Goal: Task Accomplishment & Management: Manage account settings

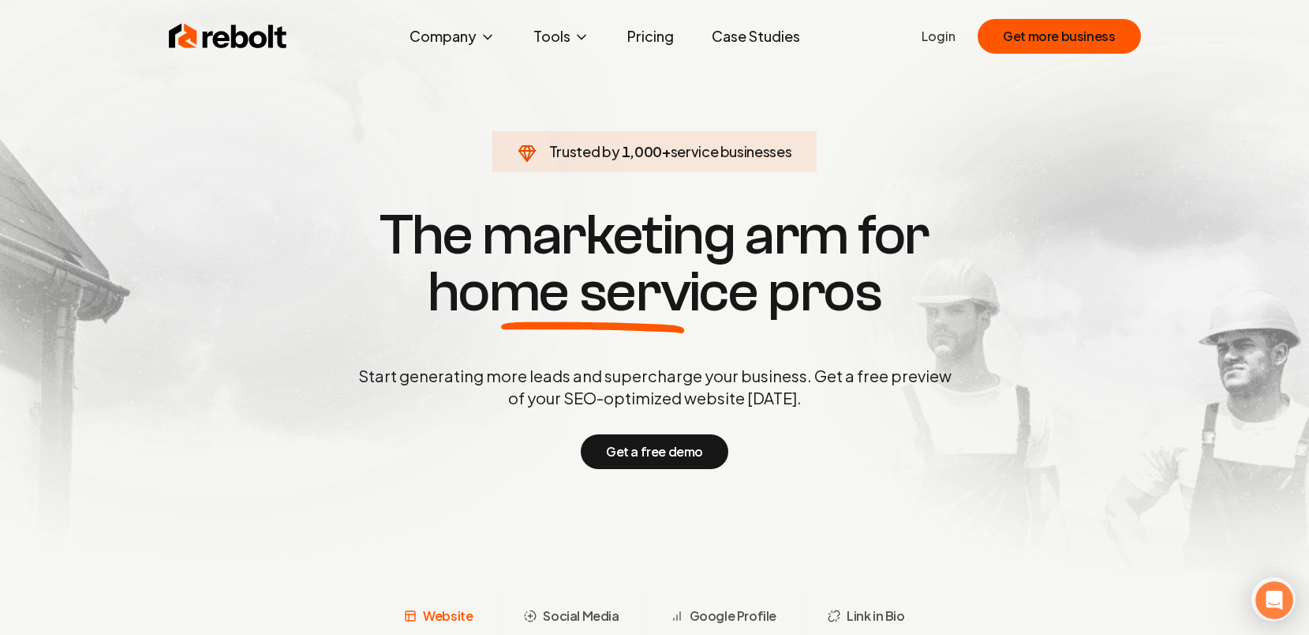
click at [953, 34] on link "Login" at bounding box center [939, 36] width 34 height 19
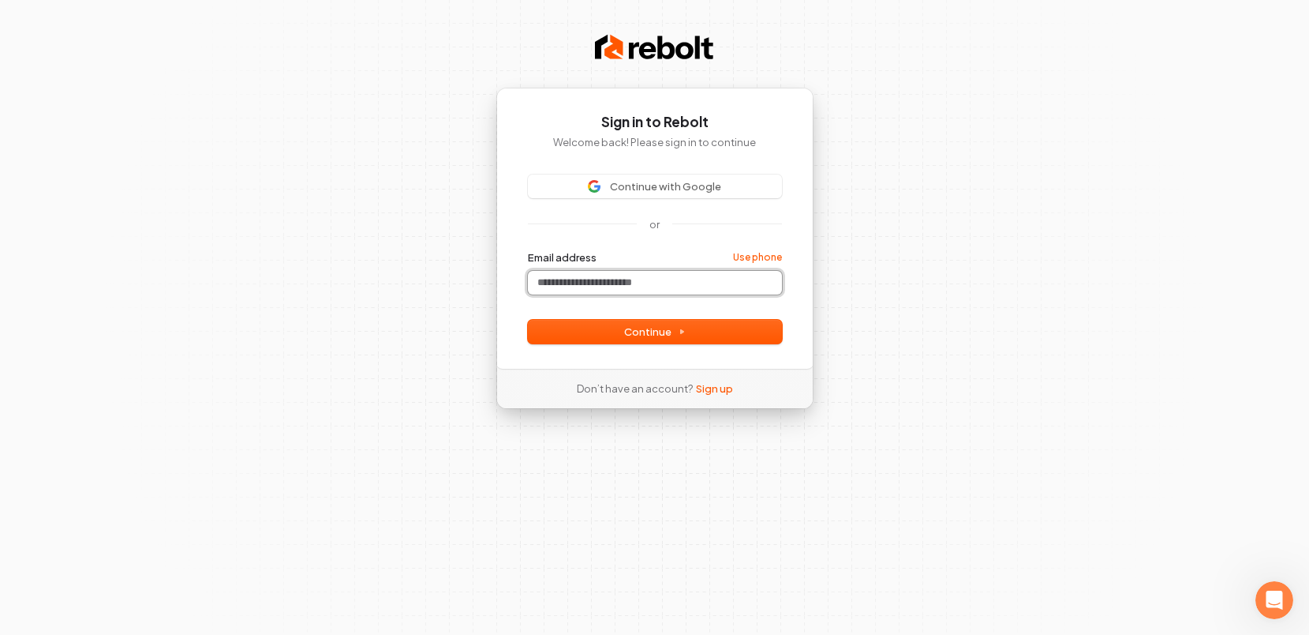
click at [635, 283] on input "Email address" at bounding box center [655, 283] width 254 height 24
click at [528, 250] on button "submit" at bounding box center [528, 250] width 0 height 0
type input "**********"
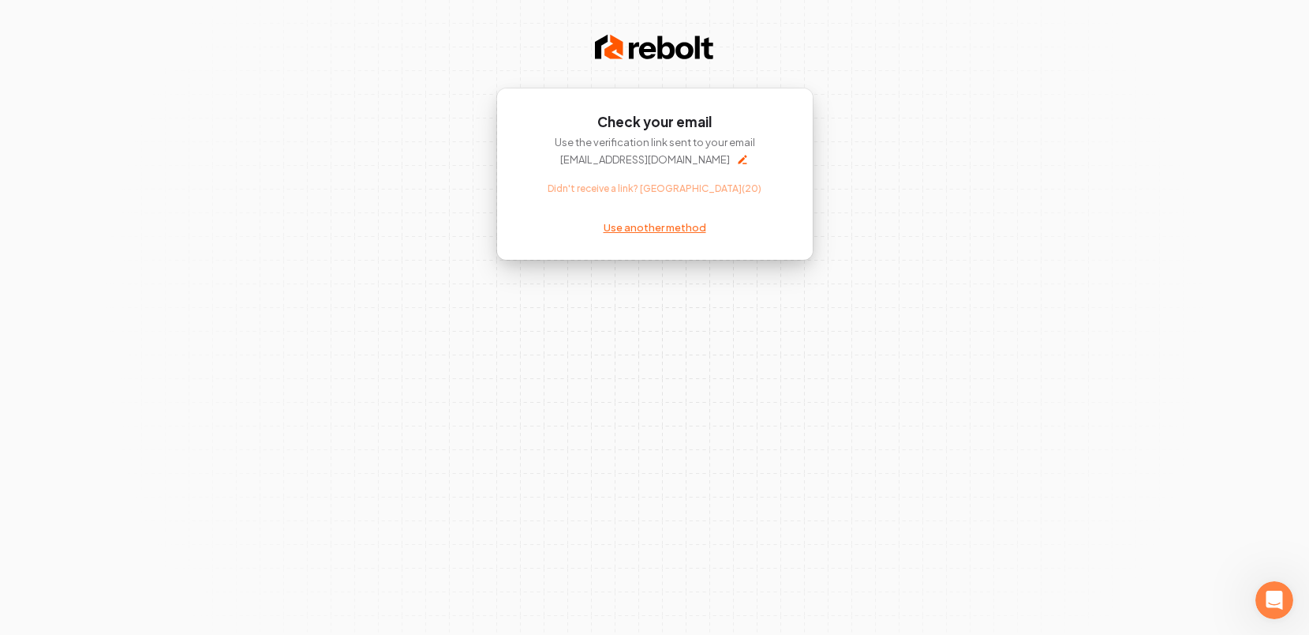
click at [656, 227] on link "Use another method" at bounding box center [655, 227] width 103 height 14
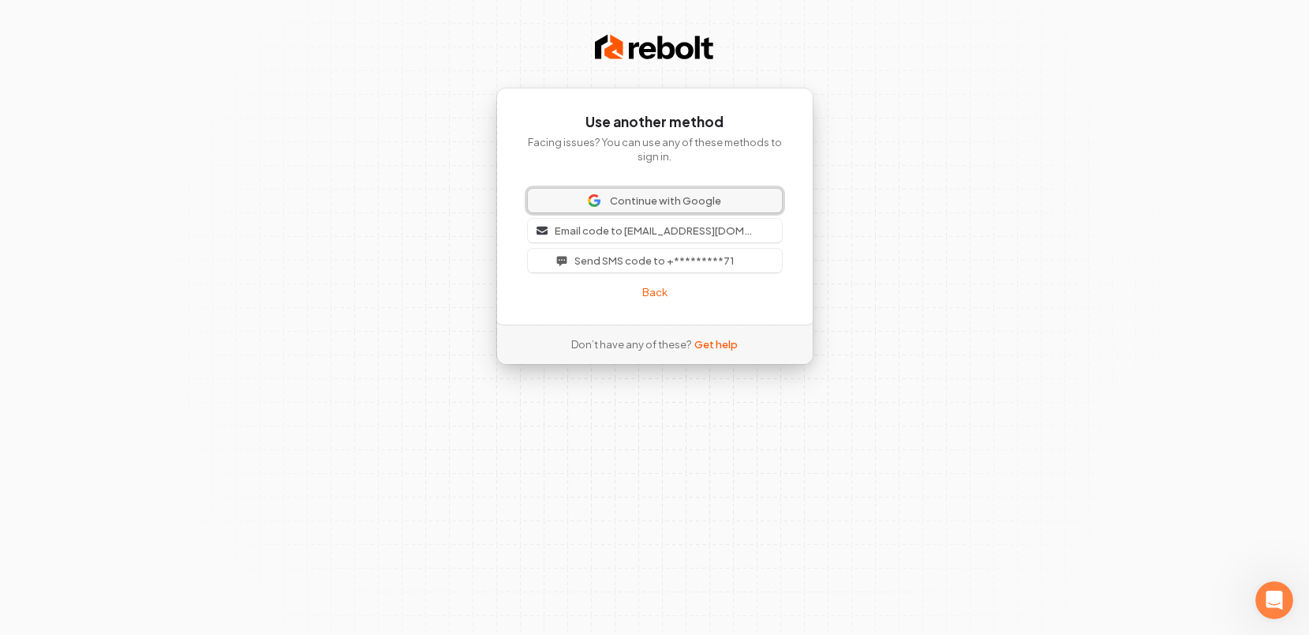
click at [656, 196] on span "Continue with Google" at bounding box center [665, 200] width 111 height 14
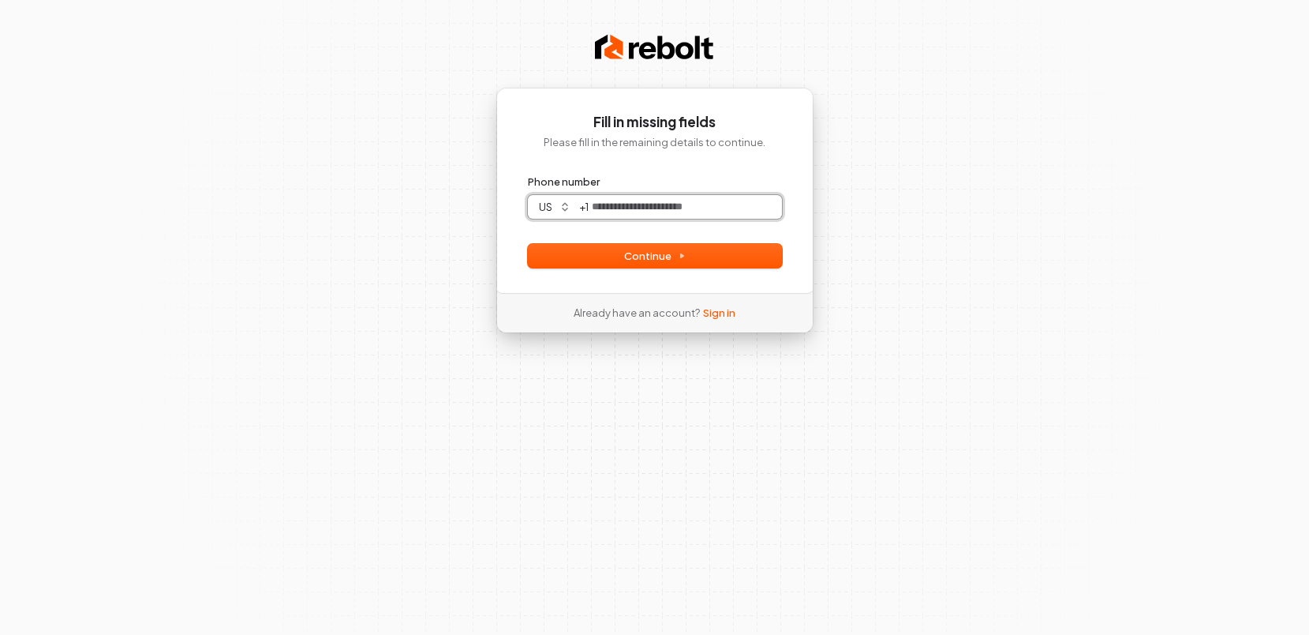
click at [622, 208] on input "Phone number" at bounding box center [685, 207] width 193 height 24
click at [528, 174] on button "submit" at bounding box center [528, 174] width 0 height 0
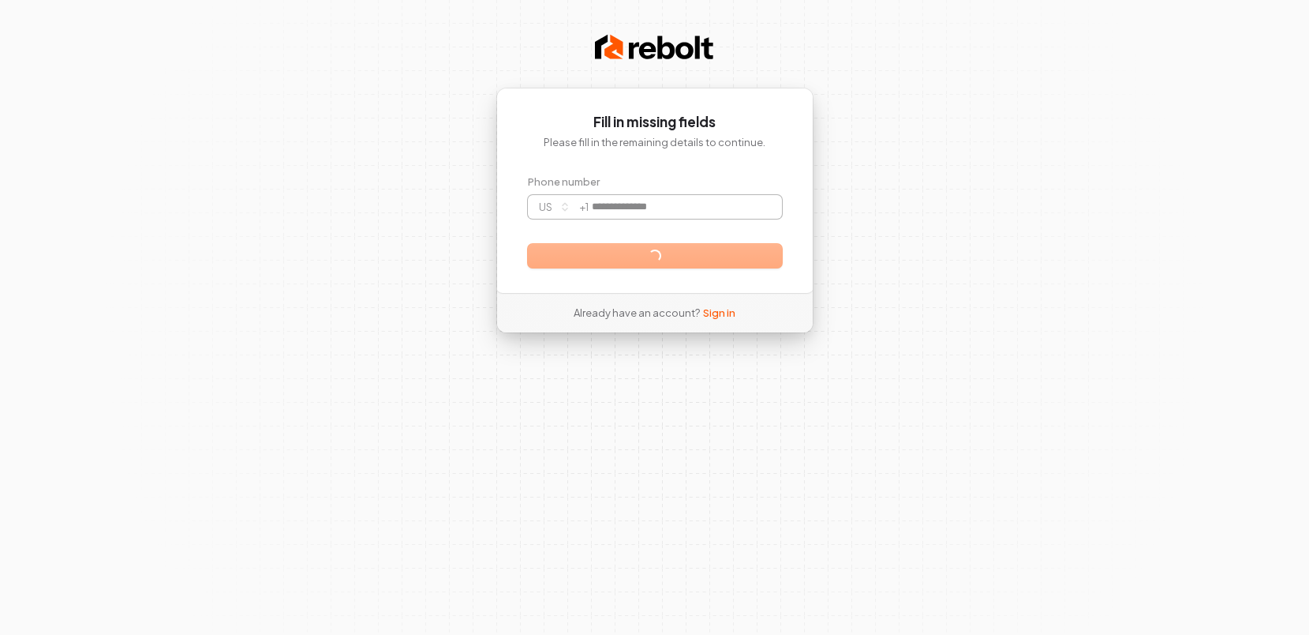
type input "**********"
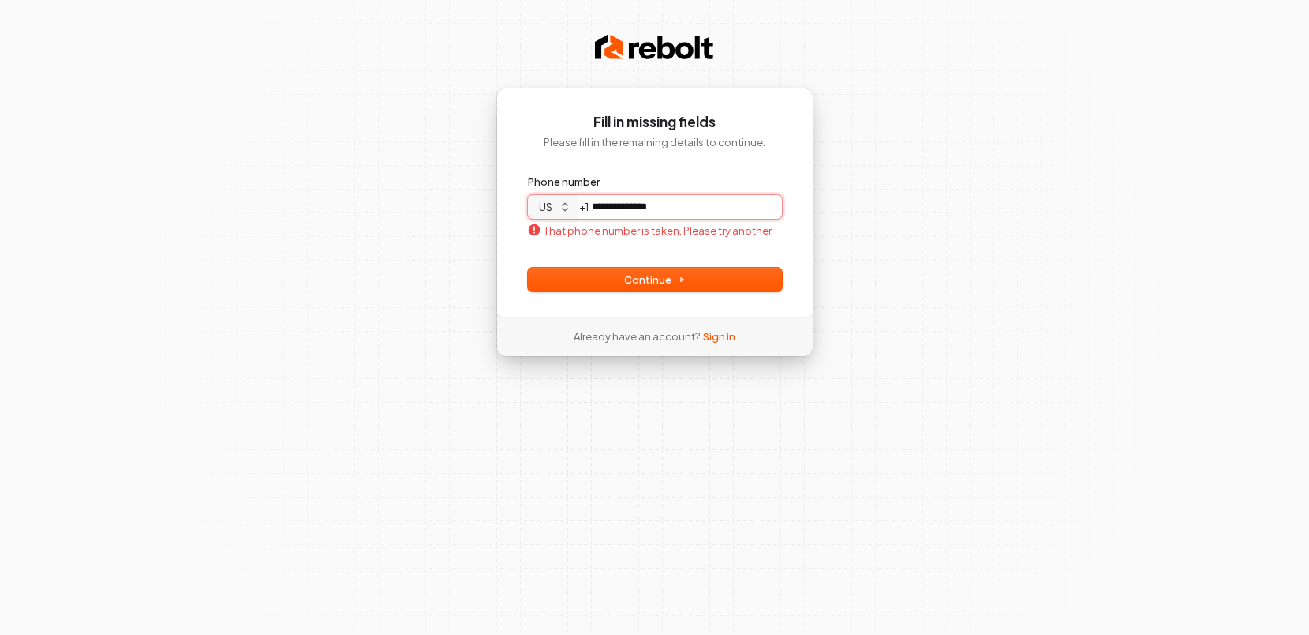
drag, startPoint x: 668, startPoint y: 206, endPoint x: 575, endPoint y: 206, distance: 93.1
click at [575, 206] on div "**********" at bounding box center [655, 207] width 254 height 24
click at [528, 174] on button "submit" at bounding box center [528, 174] width 0 height 0
type input "**********"
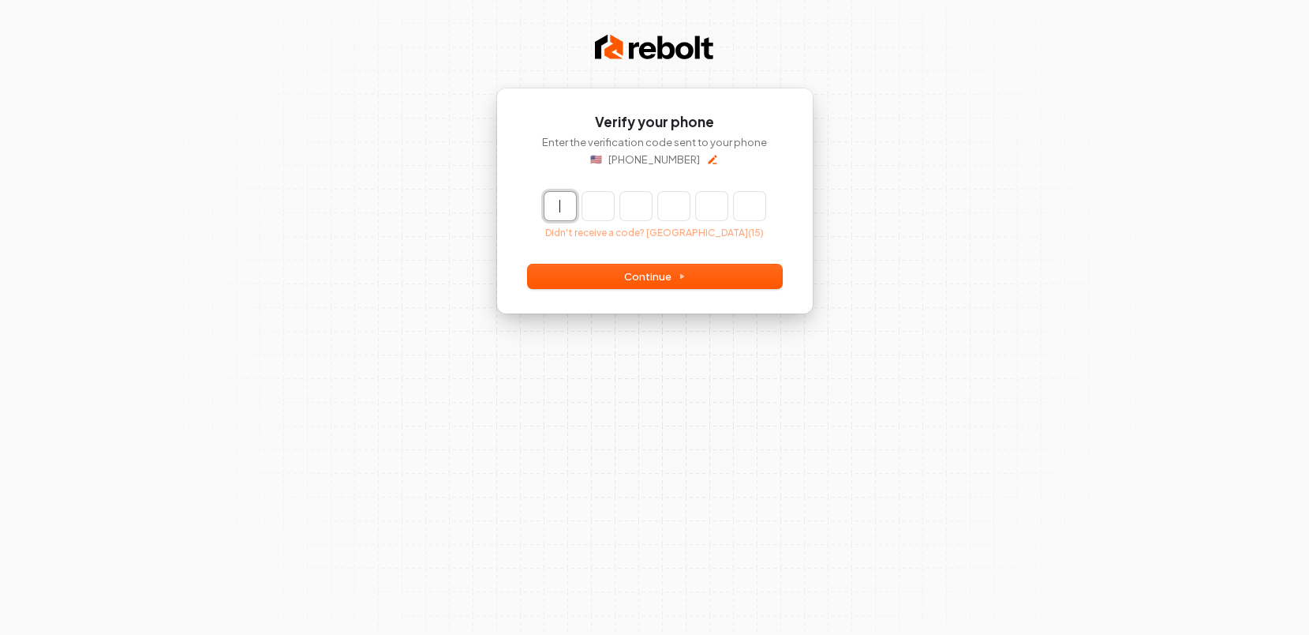
click at [565, 197] on input "Enter verification code" at bounding box center [671, 206] width 253 height 28
type input "******"
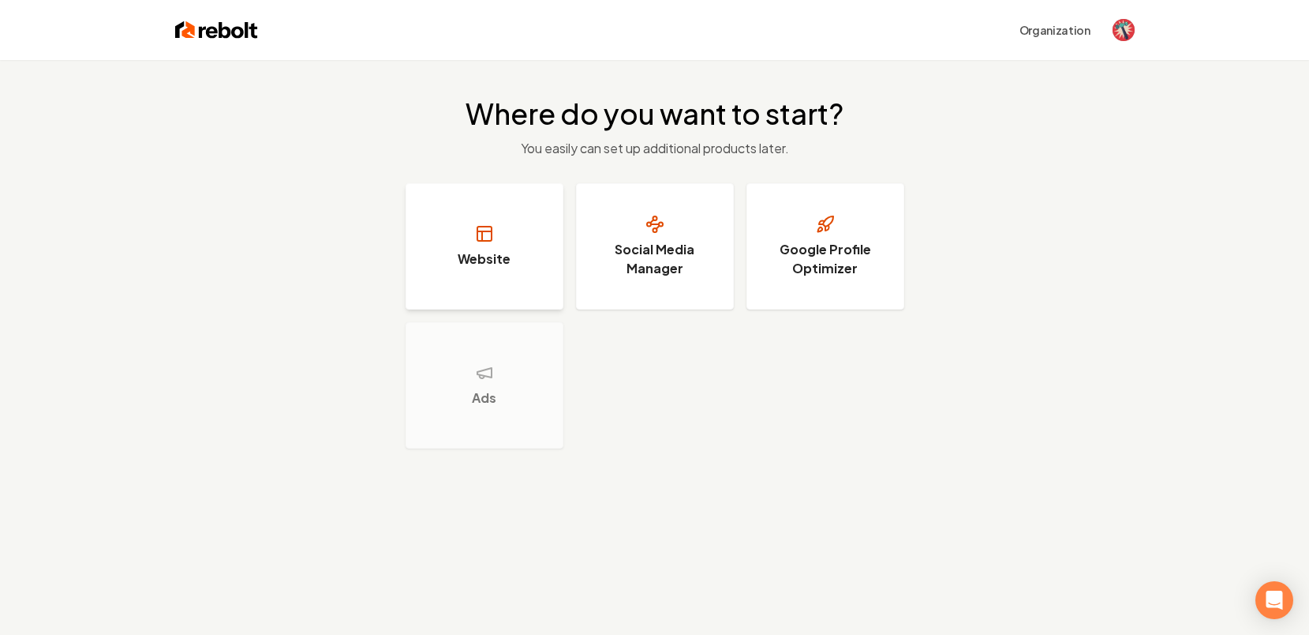
click at [466, 234] on button "Website" at bounding box center [485, 246] width 158 height 126
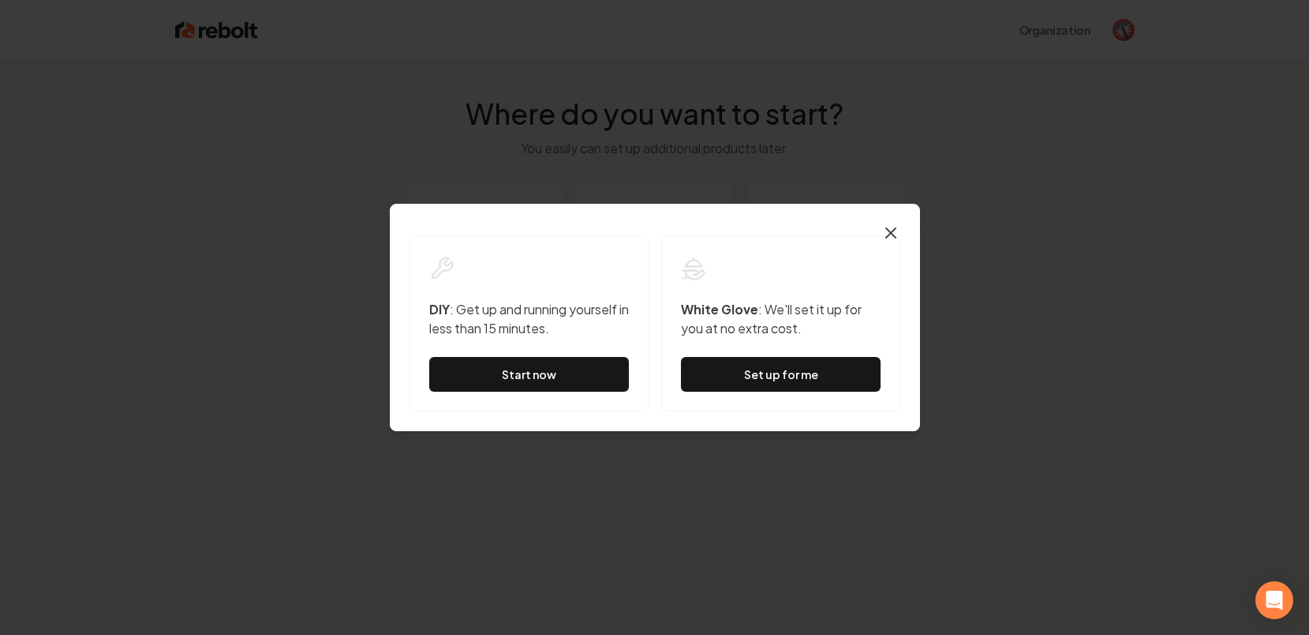
click at [891, 227] on icon "button" at bounding box center [891, 232] width 19 height 19
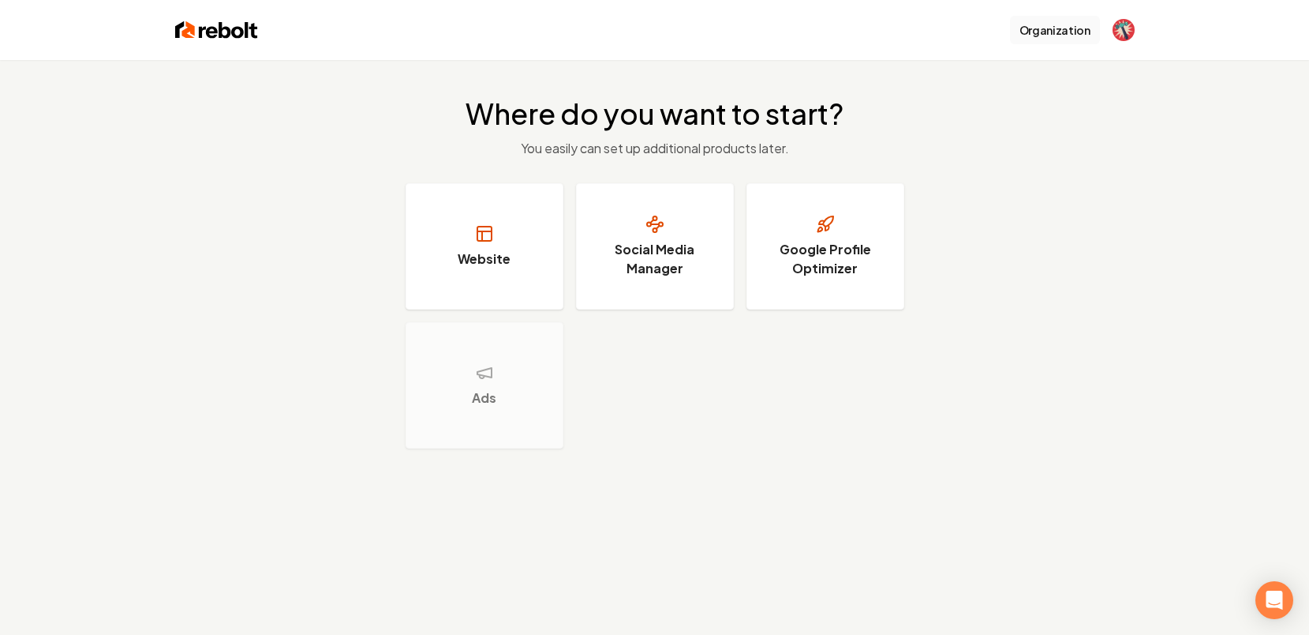
click at [1054, 35] on button "Organization" at bounding box center [1055, 30] width 90 height 28
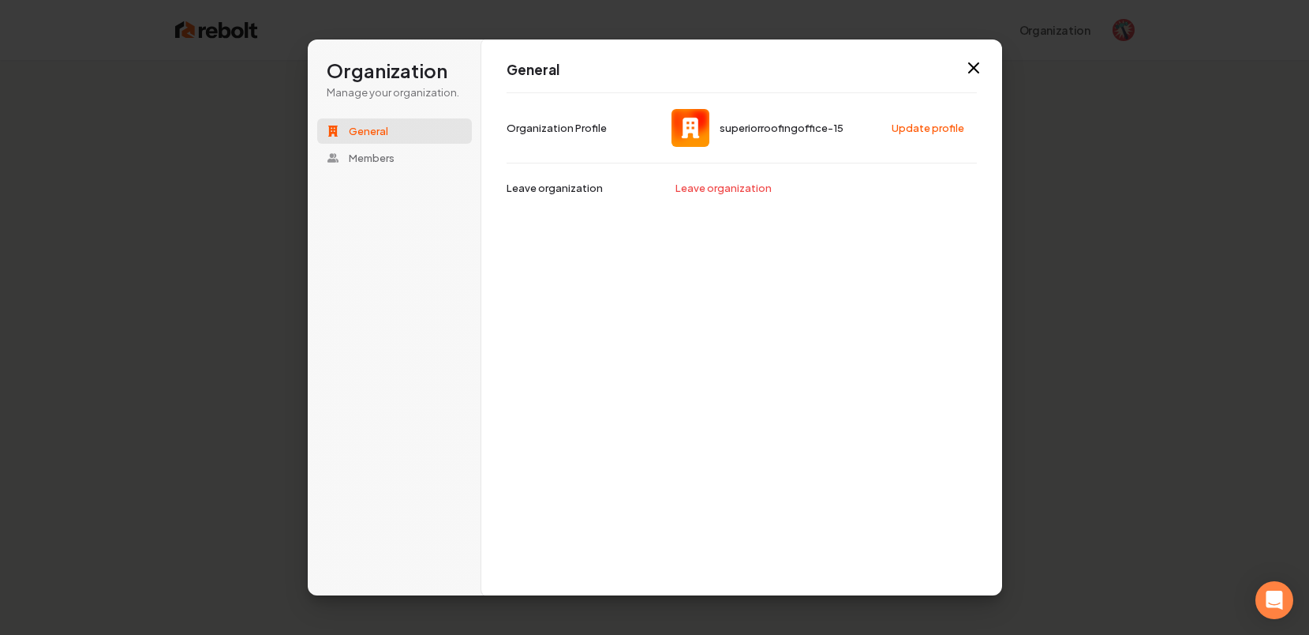
click at [698, 129] on img at bounding box center [691, 128] width 38 height 38
click at [585, 129] on p "Organization Profile" at bounding box center [557, 128] width 100 height 14
click at [751, 129] on span "superiorroofingoffice-15" at bounding box center [781, 128] width 124 height 14
click at [583, 125] on p "Organization Profile" at bounding box center [557, 128] width 100 height 14
click at [969, 73] on icon "button" at bounding box center [973, 67] width 9 height 9
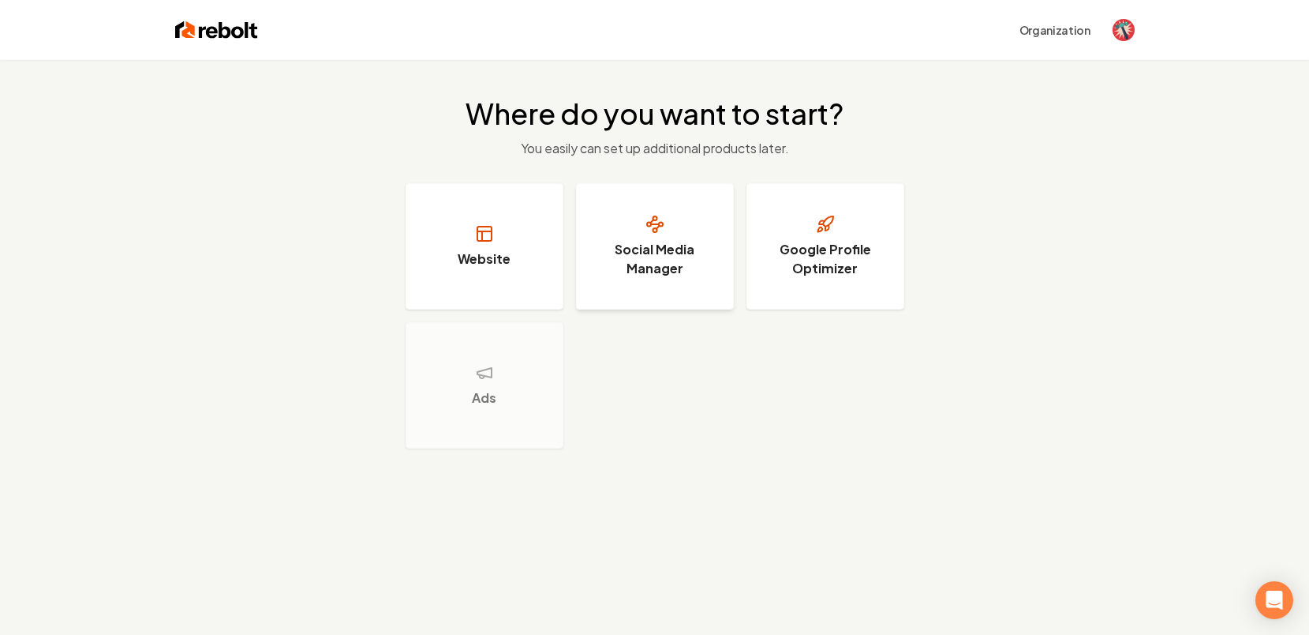
click at [622, 257] on h3 "Social Media Manager" at bounding box center [655, 259] width 118 height 38
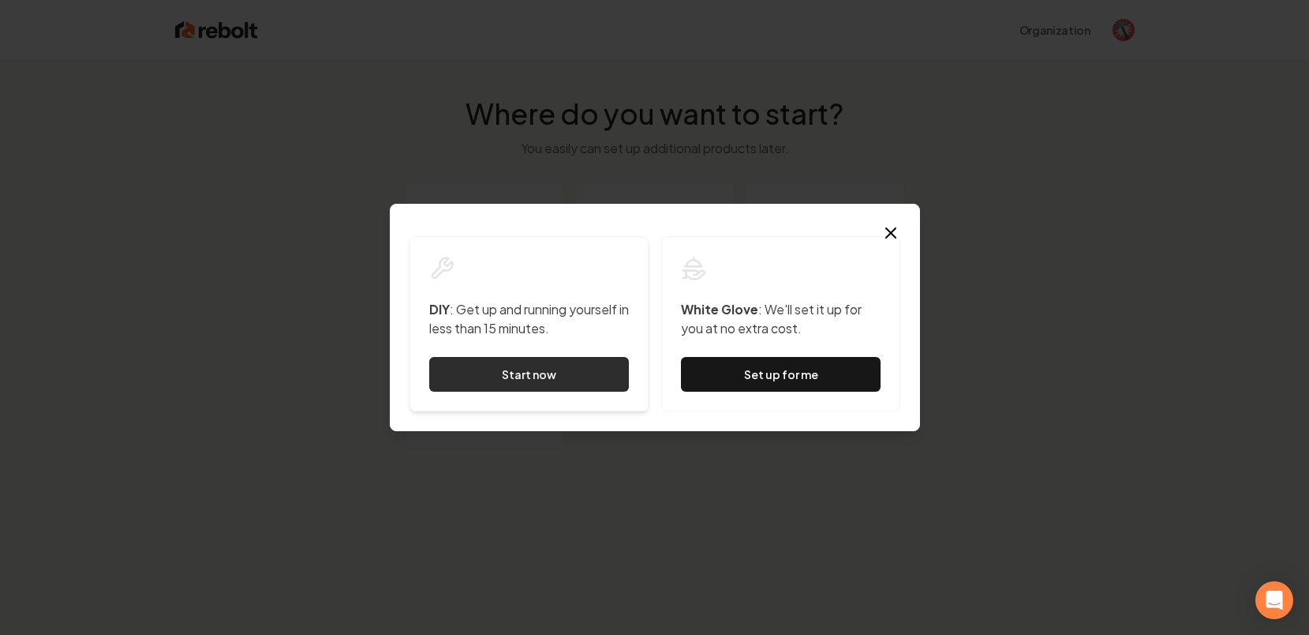
click at [557, 366] on link "Start now" at bounding box center [529, 374] width 200 height 35
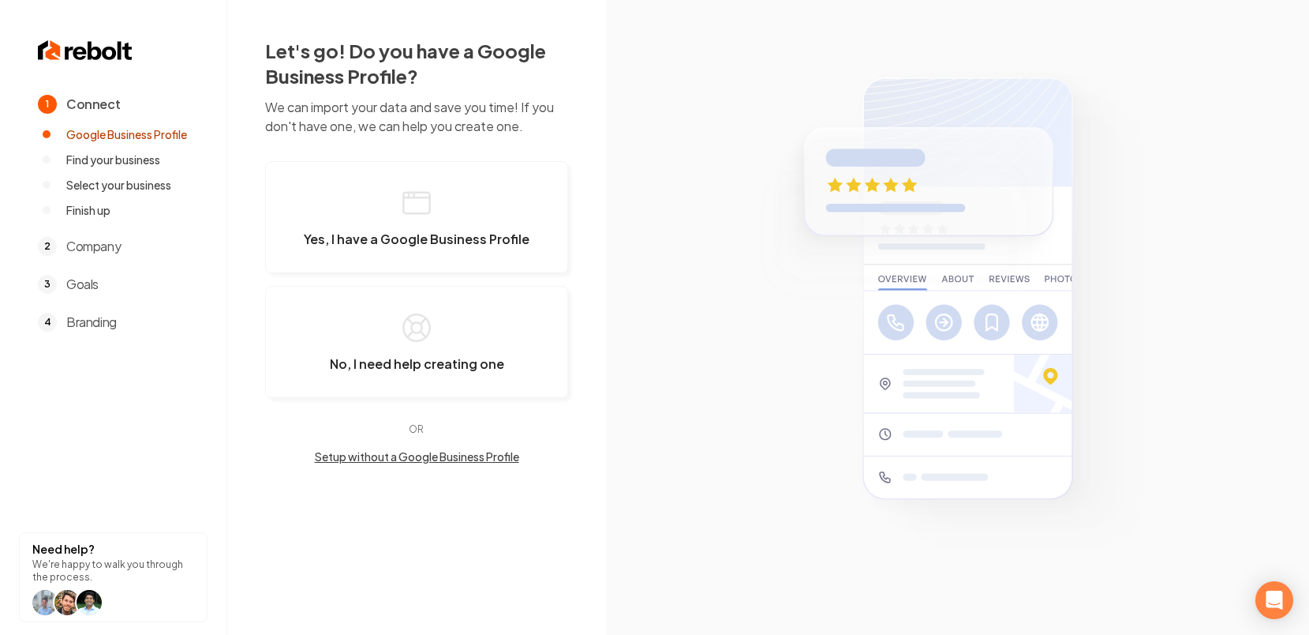
click at [103, 248] on span "Company" at bounding box center [93, 246] width 54 height 19
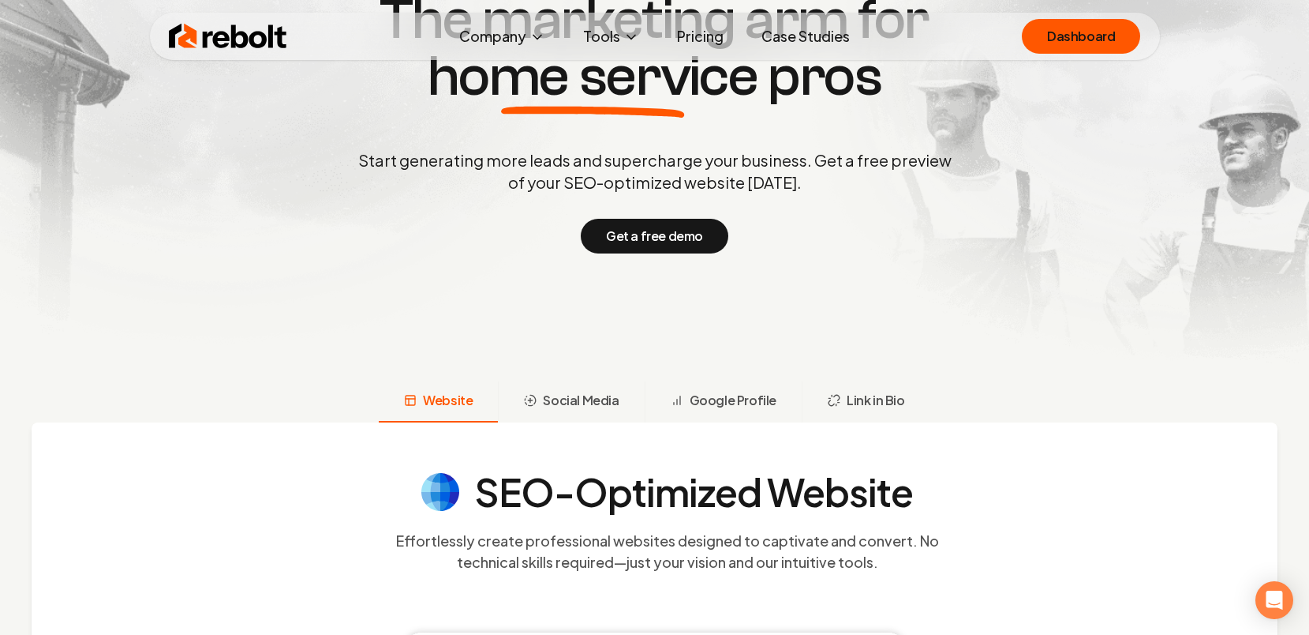
scroll to position [215, 0]
click at [473, 400] on span "Website" at bounding box center [448, 400] width 50 height 19
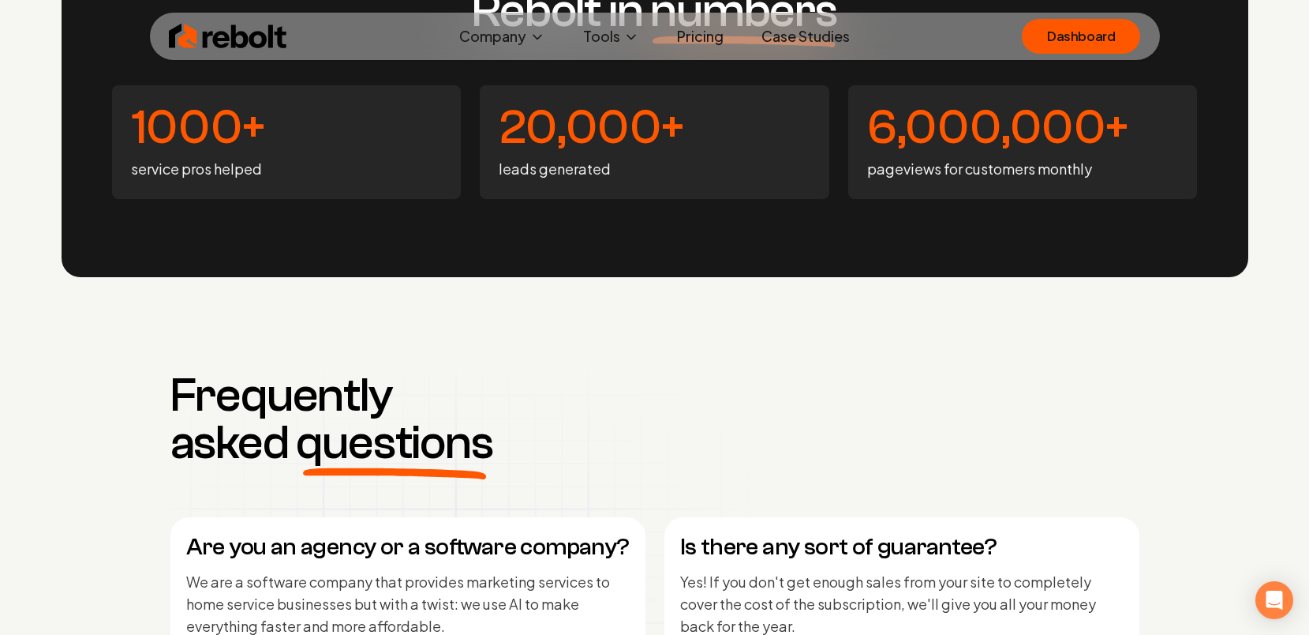
scroll to position [6160, 0]
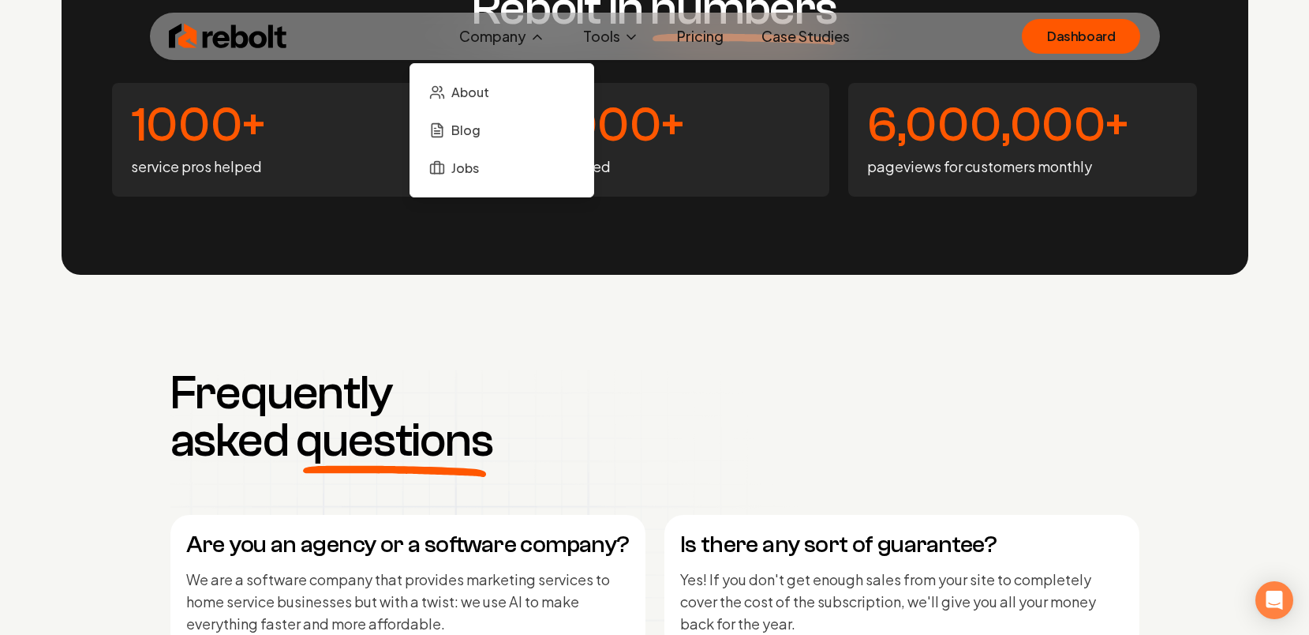
click at [495, 41] on button "Company" at bounding box center [502, 37] width 111 height 32
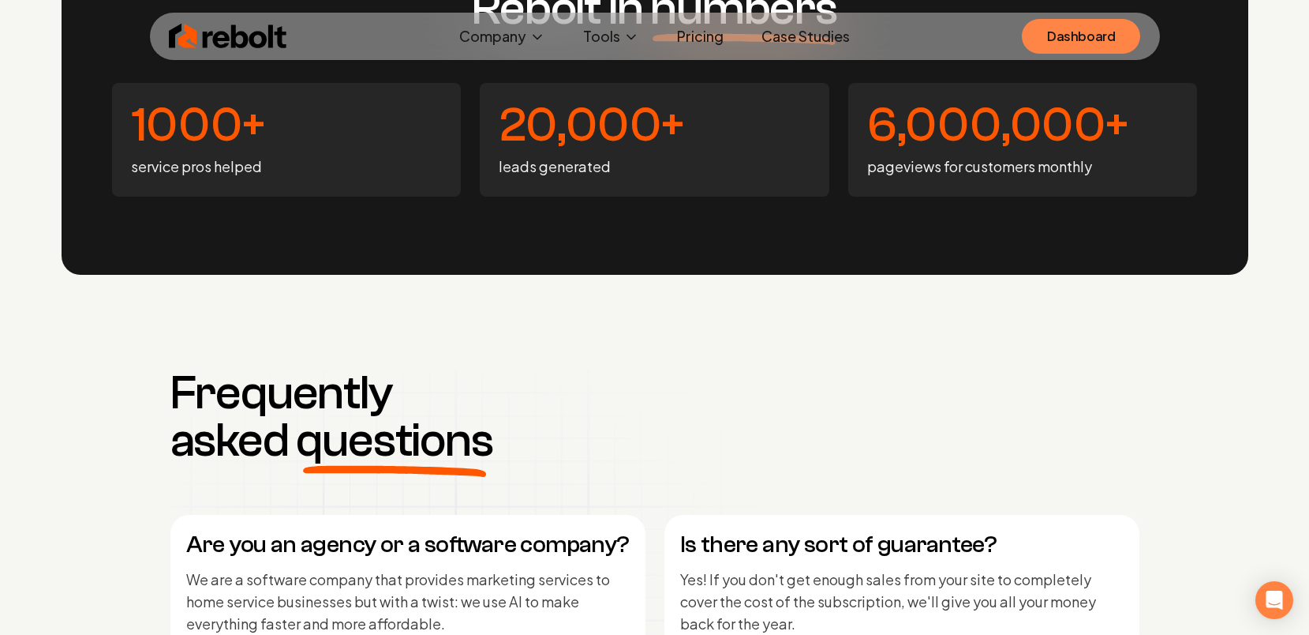
click at [1066, 34] on link "Dashboard" at bounding box center [1081, 36] width 118 height 35
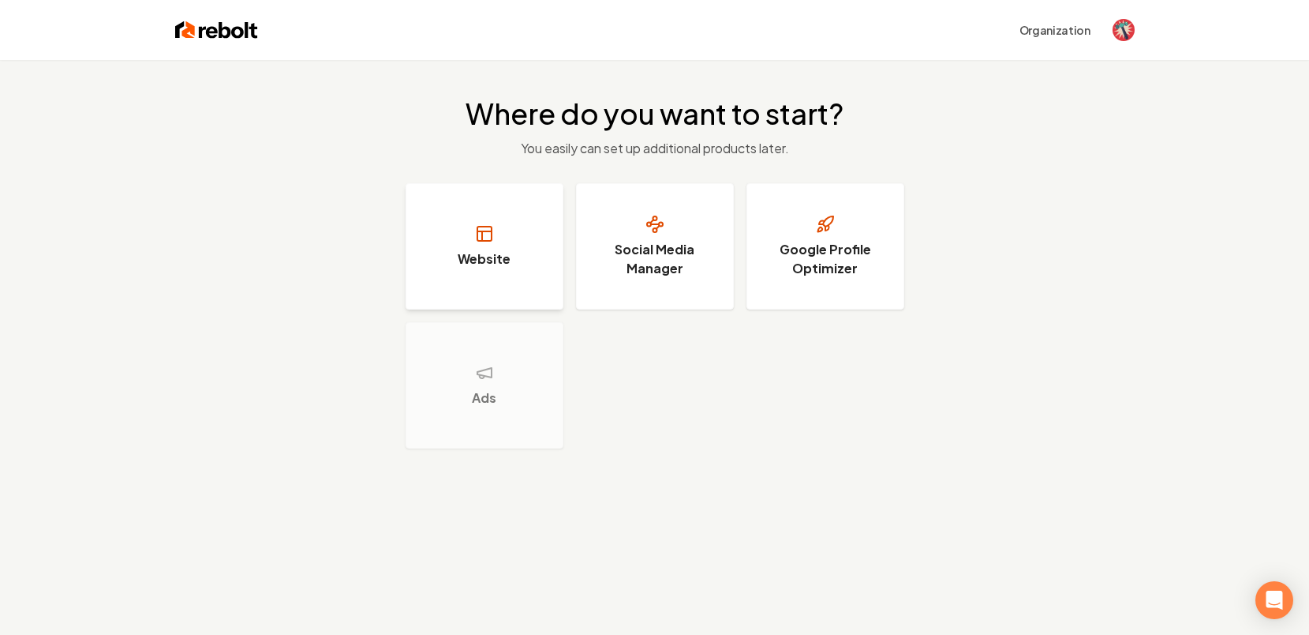
click at [449, 258] on button "Website" at bounding box center [485, 246] width 158 height 126
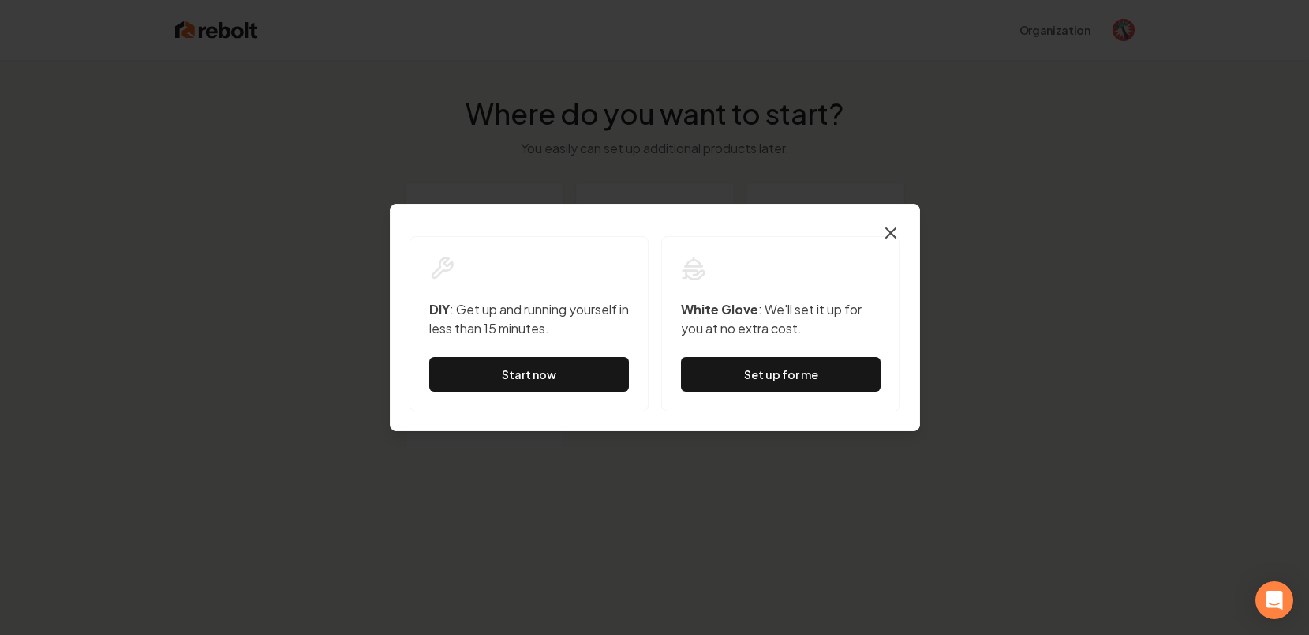
click at [886, 225] on icon "button" at bounding box center [891, 232] width 19 height 19
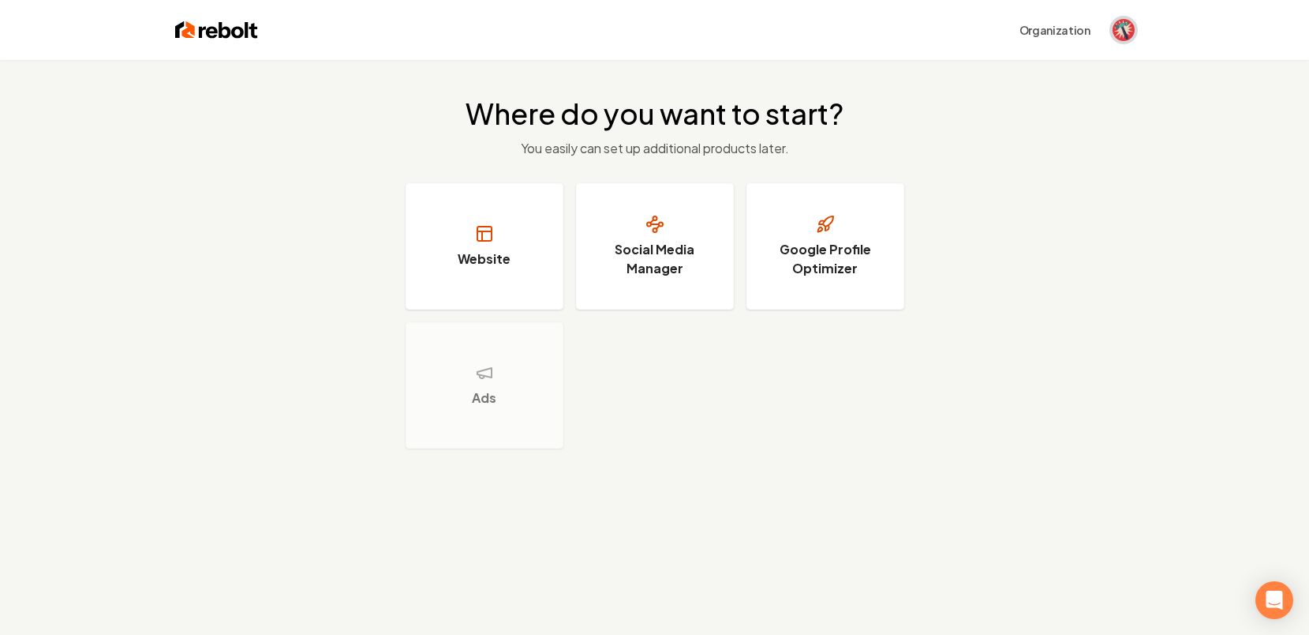
click at [1119, 30] on img "Open user button" at bounding box center [1124, 30] width 22 height 22
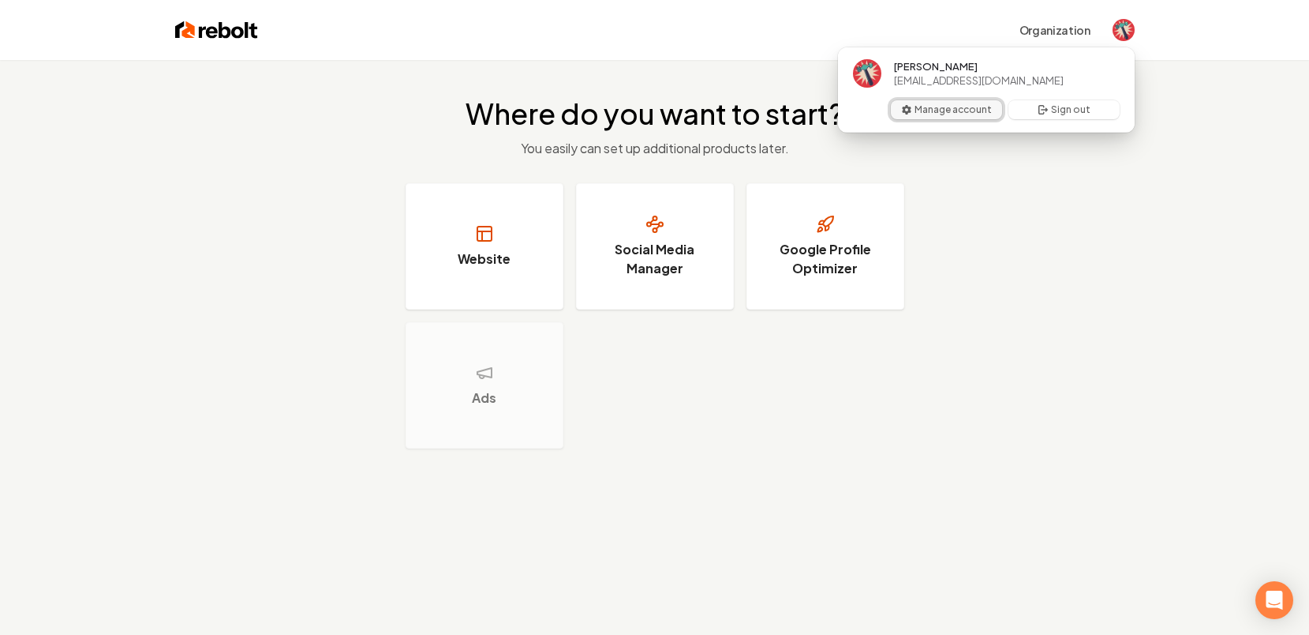
click at [978, 112] on button "Manage account" at bounding box center [946, 109] width 111 height 19
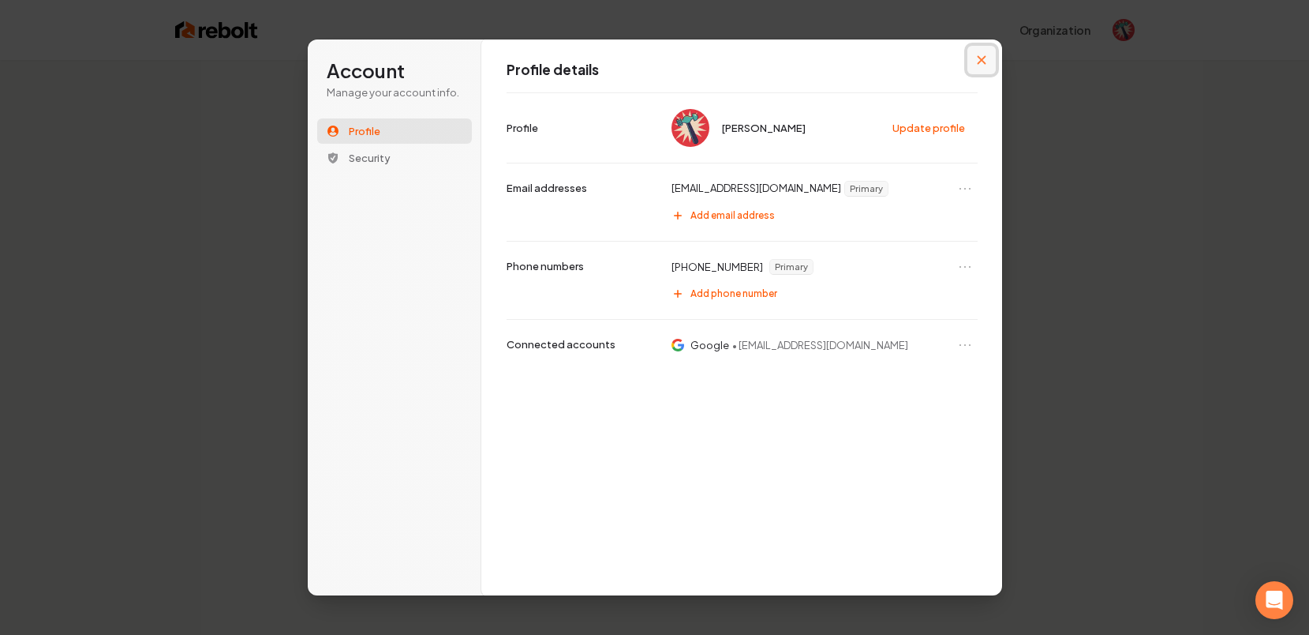
click at [979, 61] on icon "Close modal" at bounding box center [981, 59] width 9 height 9
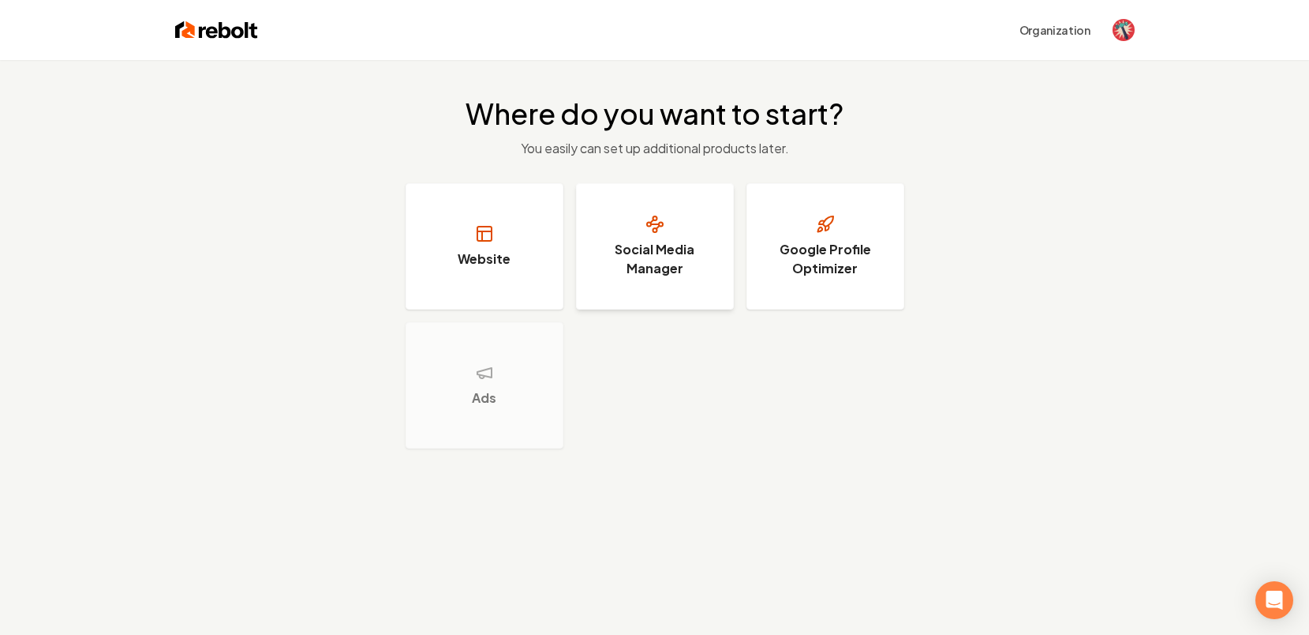
click at [663, 268] on h3 "Social Media Manager" at bounding box center [655, 259] width 118 height 38
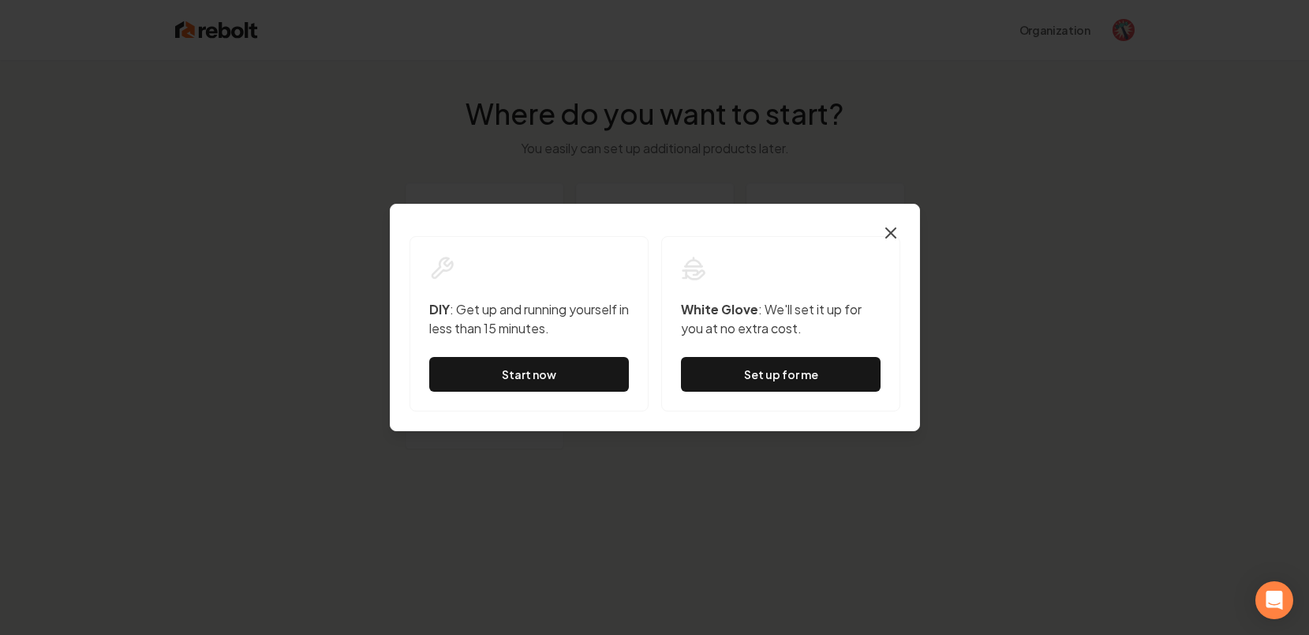
click at [890, 234] on icon "button" at bounding box center [891, 232] width 19 height 19
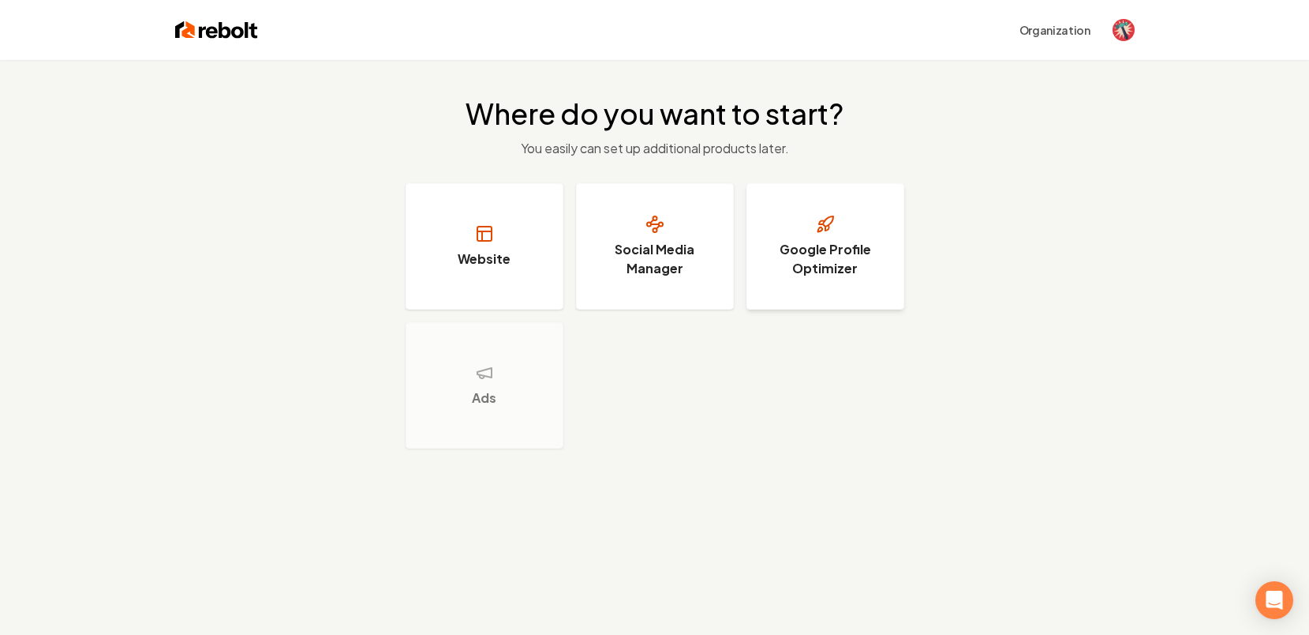
click at [789, 277] on h3 "Google Profile Optimizer" at bounding box center [825, 259] width 118 height 38
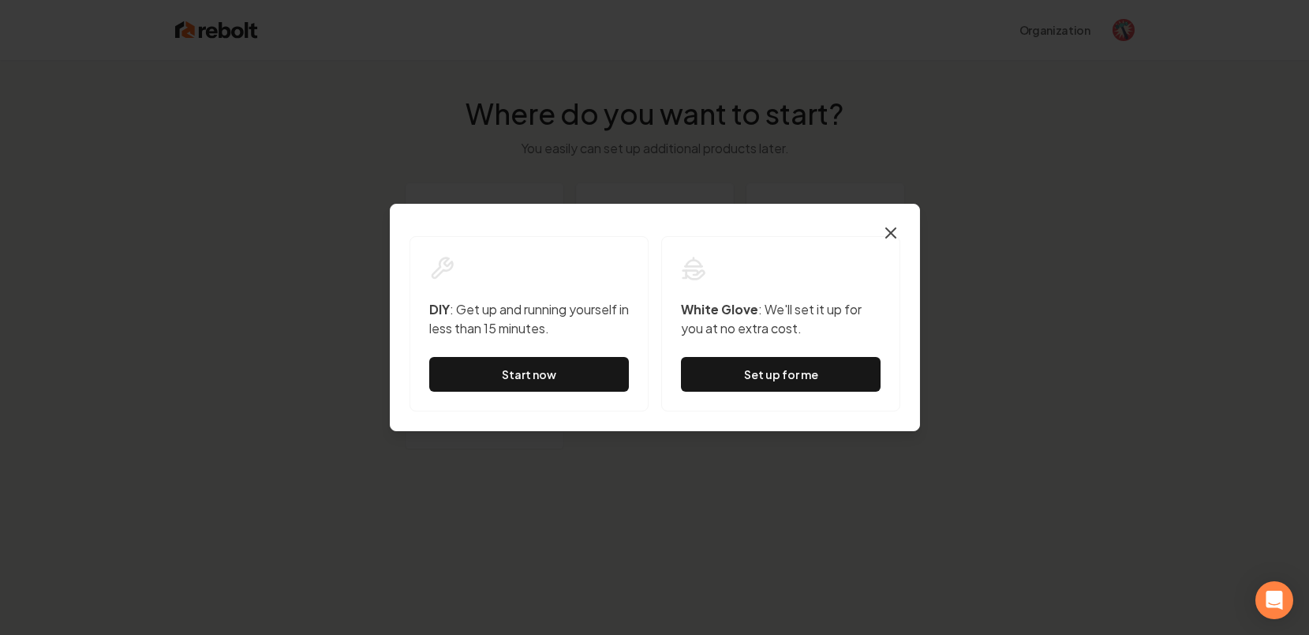
click at [889, 233] on icon "button" at bounding box center [891, 232] width 19 height 19
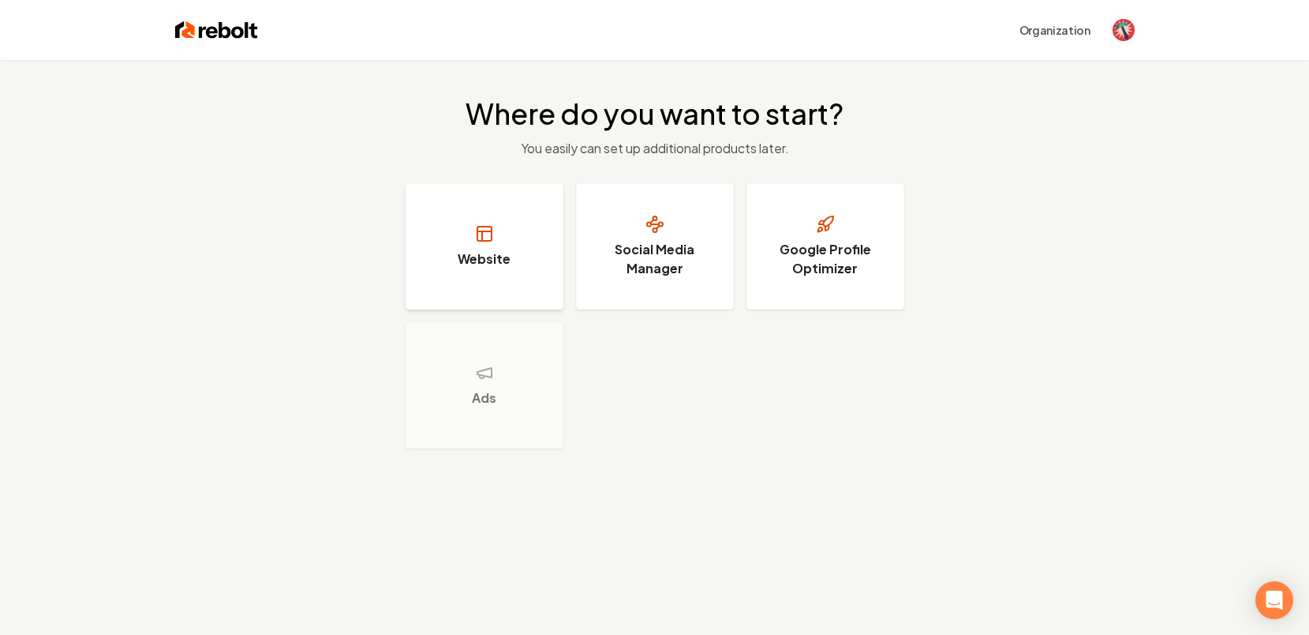
click at [482, 247] on button "Website" at bounding box center [485, 246] width 158 height 126
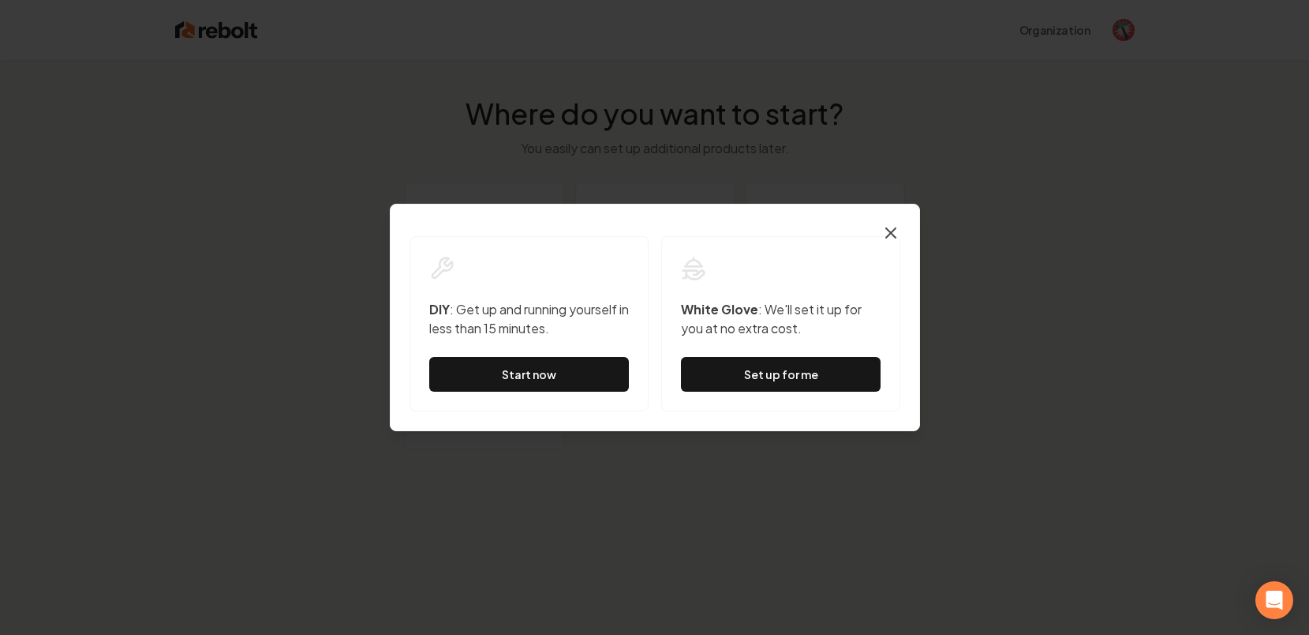
click at [888, 234] on icon "button" at bounding box center [890, 232] width 9 height 9
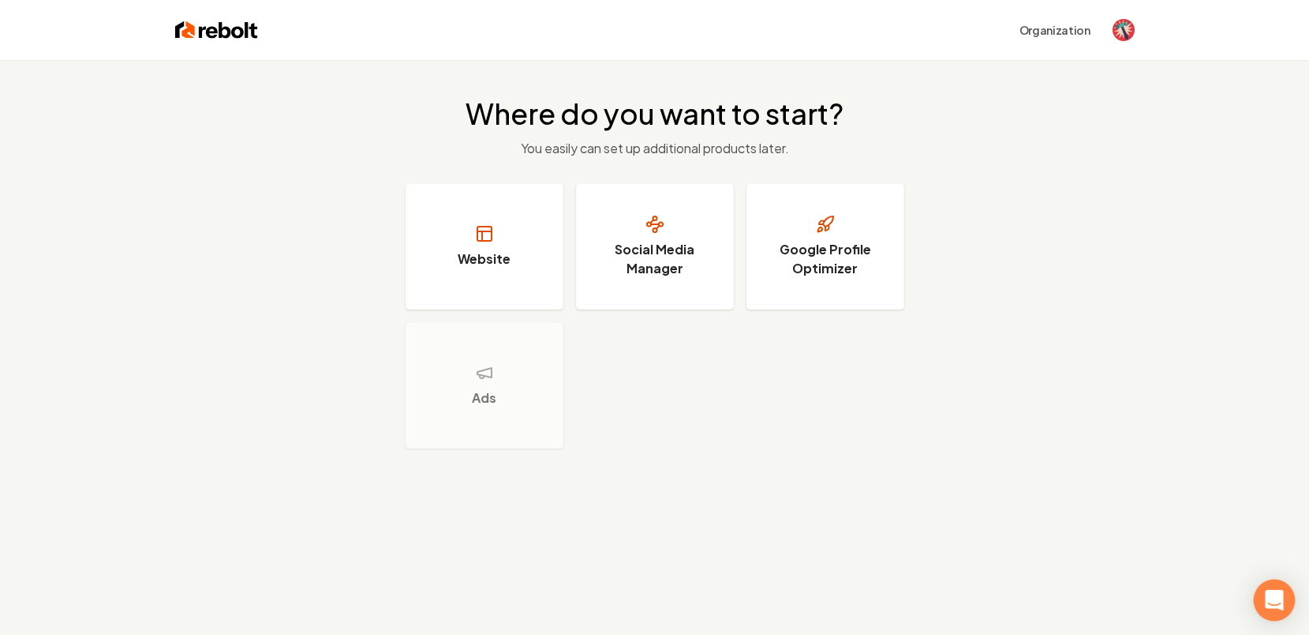
click at [1277, 594] on icon "Open Intercom Messenger" at bounding box center [1274, 600] width 18 height 21
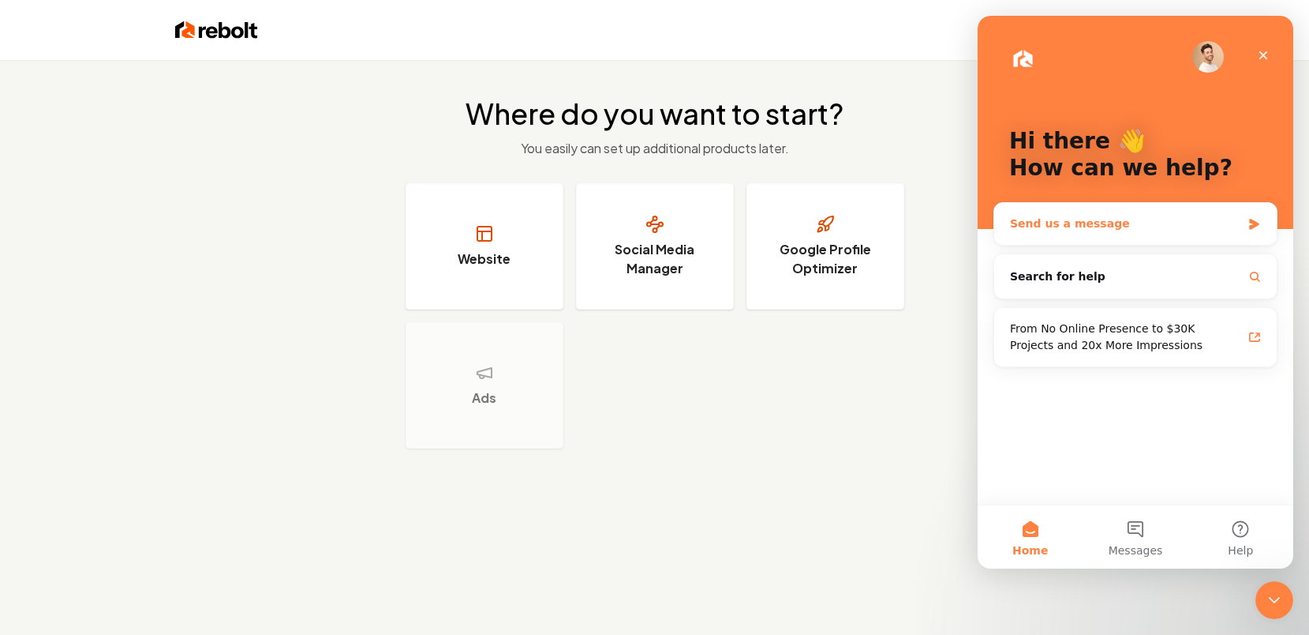
click at [1148, 230] on div "Send us a message" at bounding box center [1125, 223] width 231 height 17
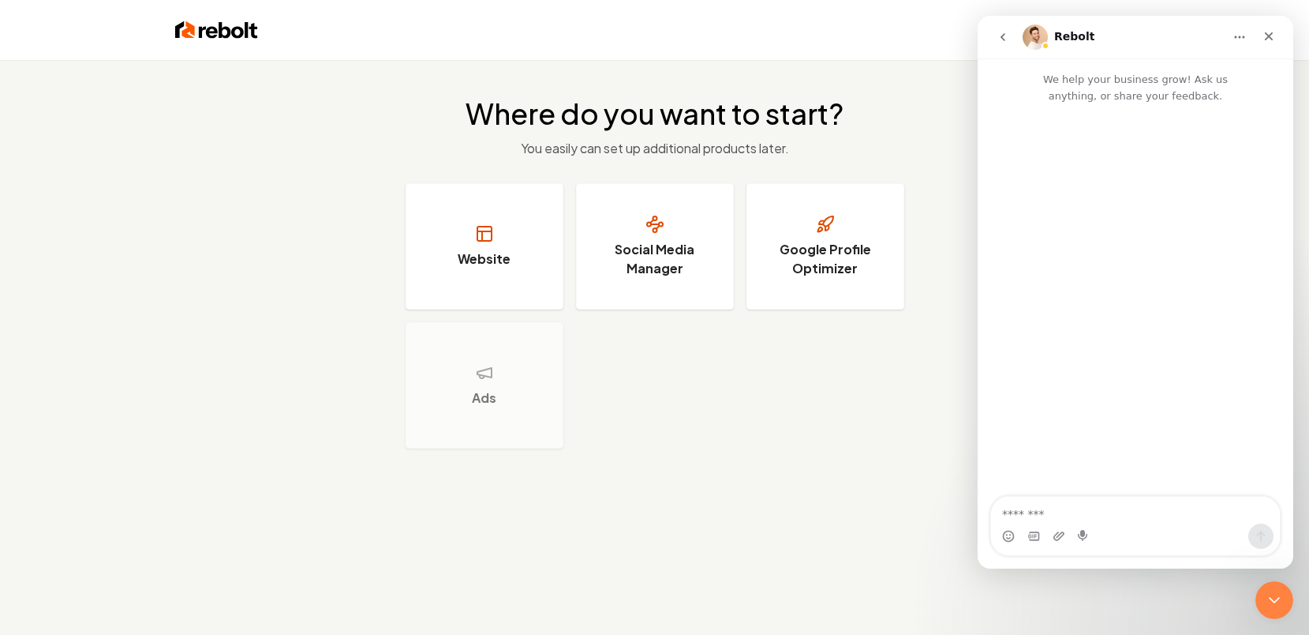
click at [1058, 39] on h1 "Rebolt" at bounding box center [1074, 37] width 40 height 12
click at [1096, 508] on textarea "Message…" at bounding box center [1135, 509] width 289 height 27
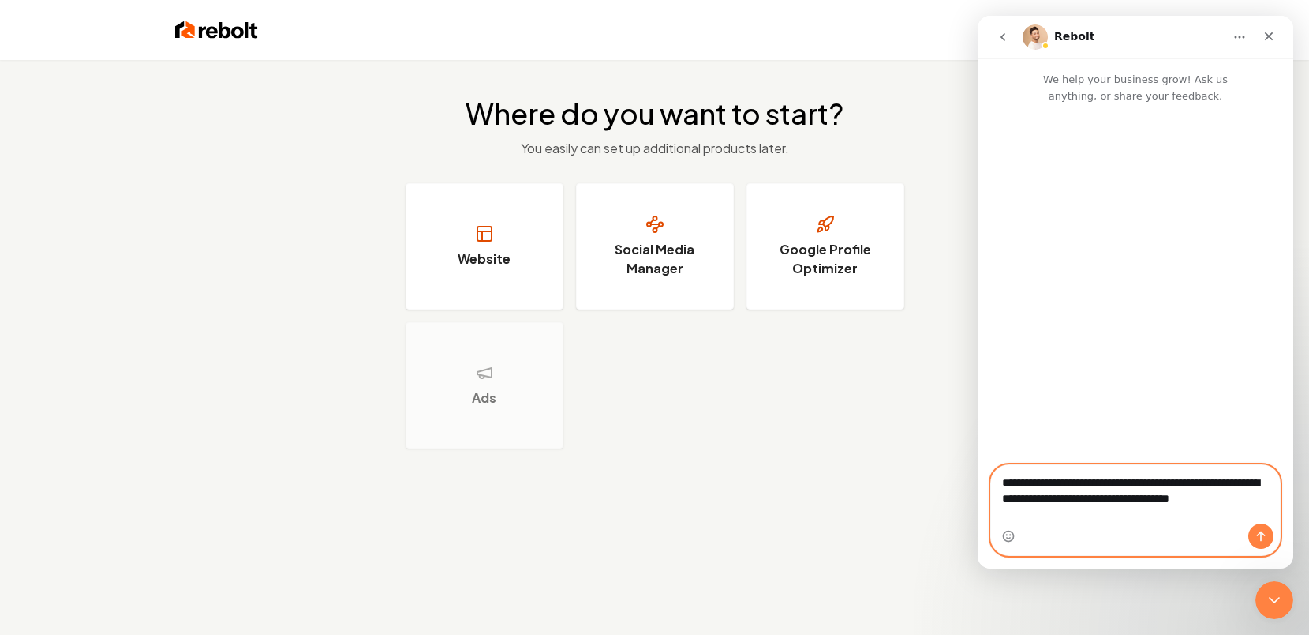
type textarea "**********"
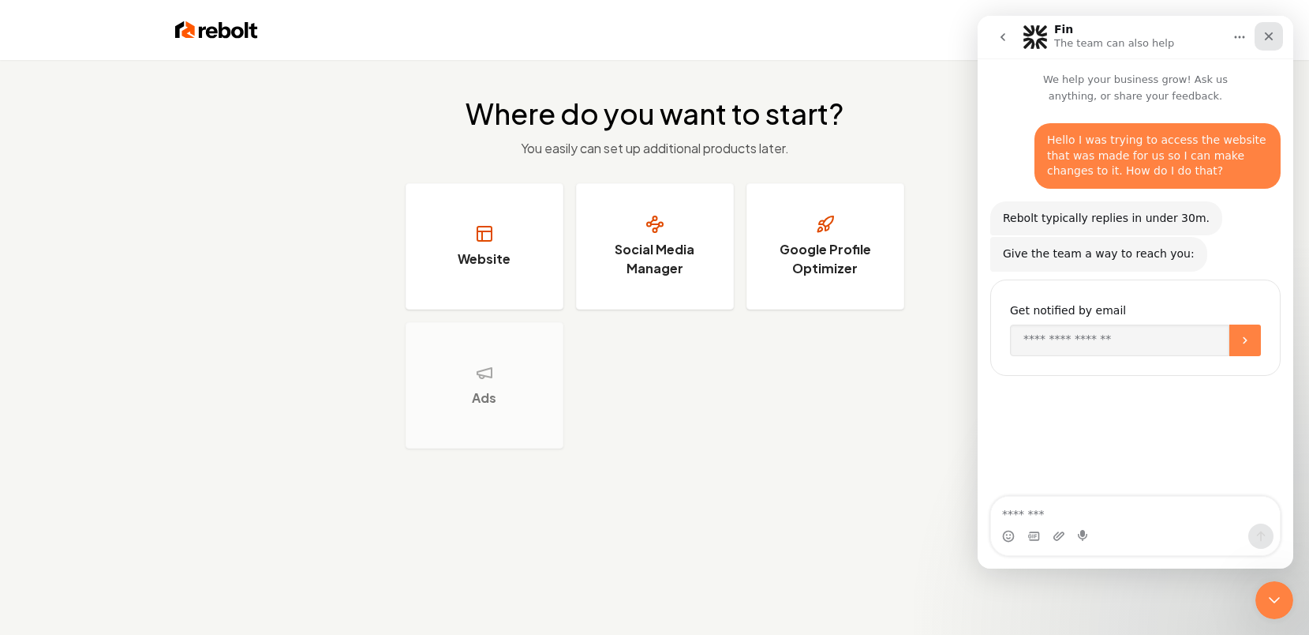
click at [1271, 33] on icon "Close" at bounding box center [1269, 36] width 13 height 13
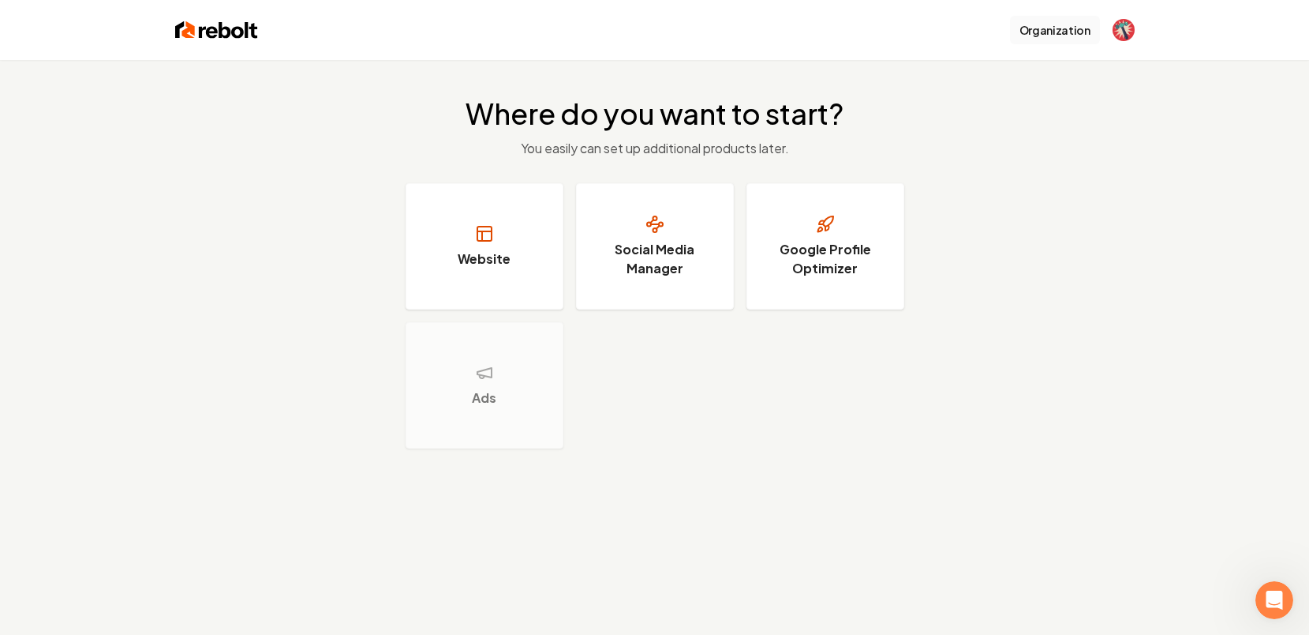
click at [1059, 31] on button "Organization" at bounding box center [1055, 30] width 90 height 28
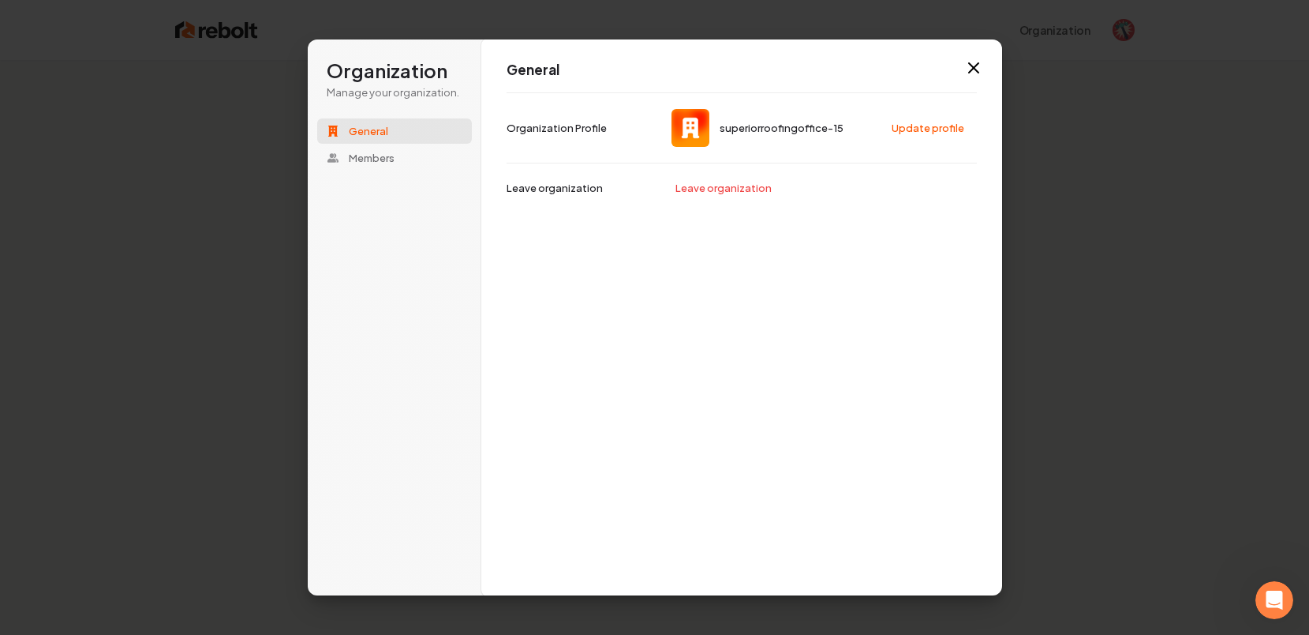
click at [742, 125] on span "superiorroofingoffice-15" at bounding box center [781, 128] width 124 height 14
click at [815, 125] on span "superiorroofingoffice-15" at bounding box center [781, 128] width 124 height 14
click at [914, 126] on button "Update profile" at bounding box center [929, 128] width 90 height 24
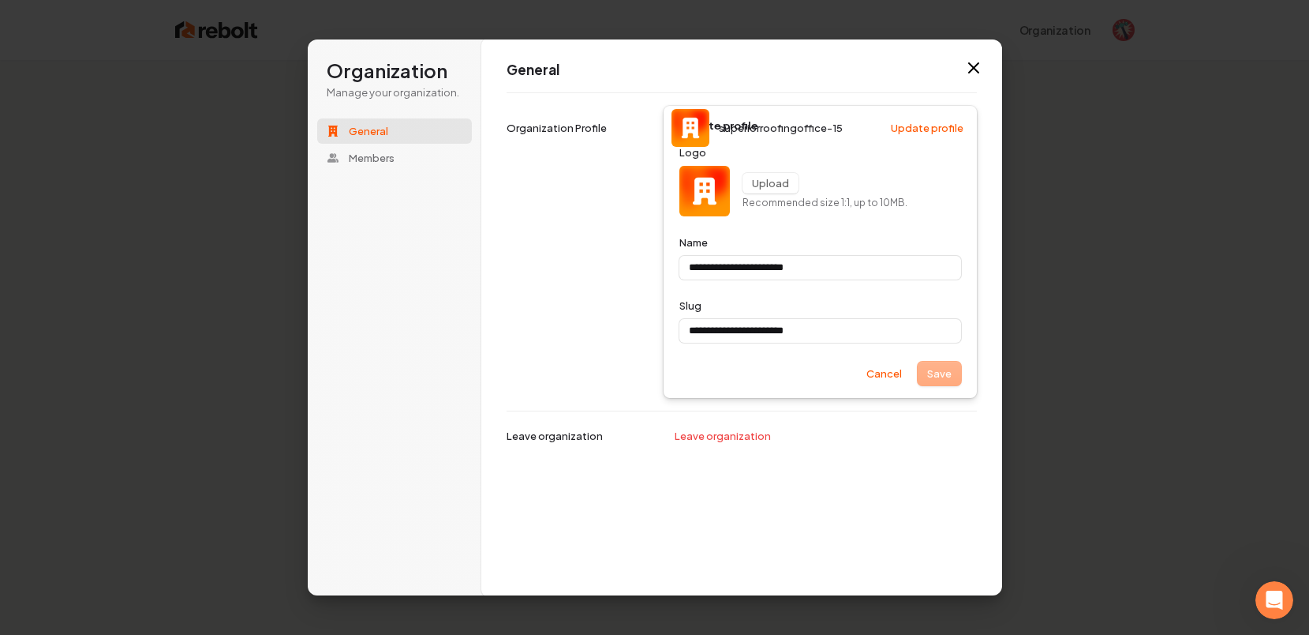
type input "**********"
click at [973, 66] on icon "button" at bounding box center [974, 67] width 19 height 19
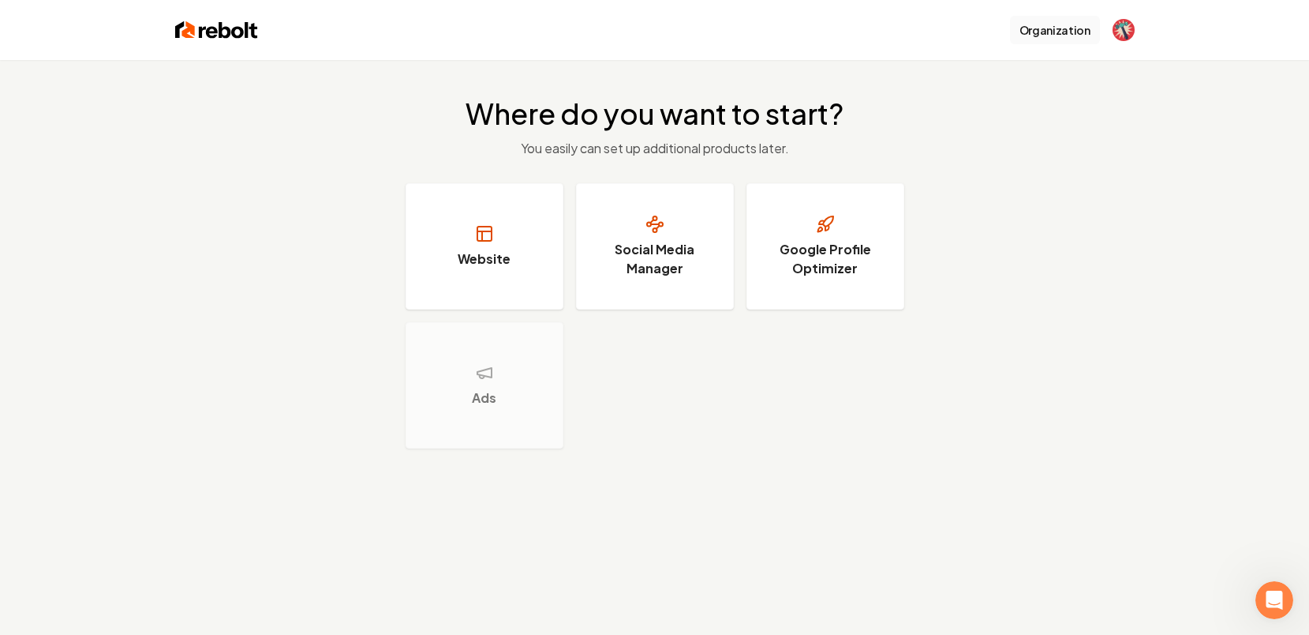
click at [1034, 28] on button "Organization" at bounding box center [1055, 30] width 90 height 28
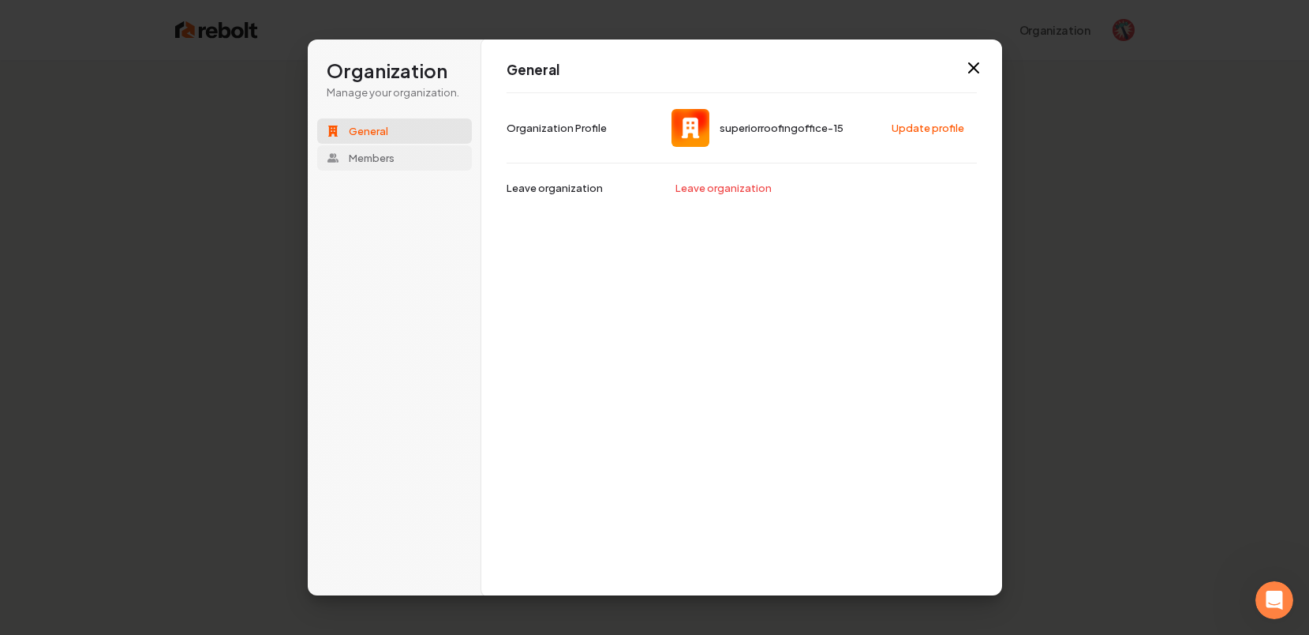
click at [395, 160] on button "Members" at bounding box center [394, 157] width 155 height 25
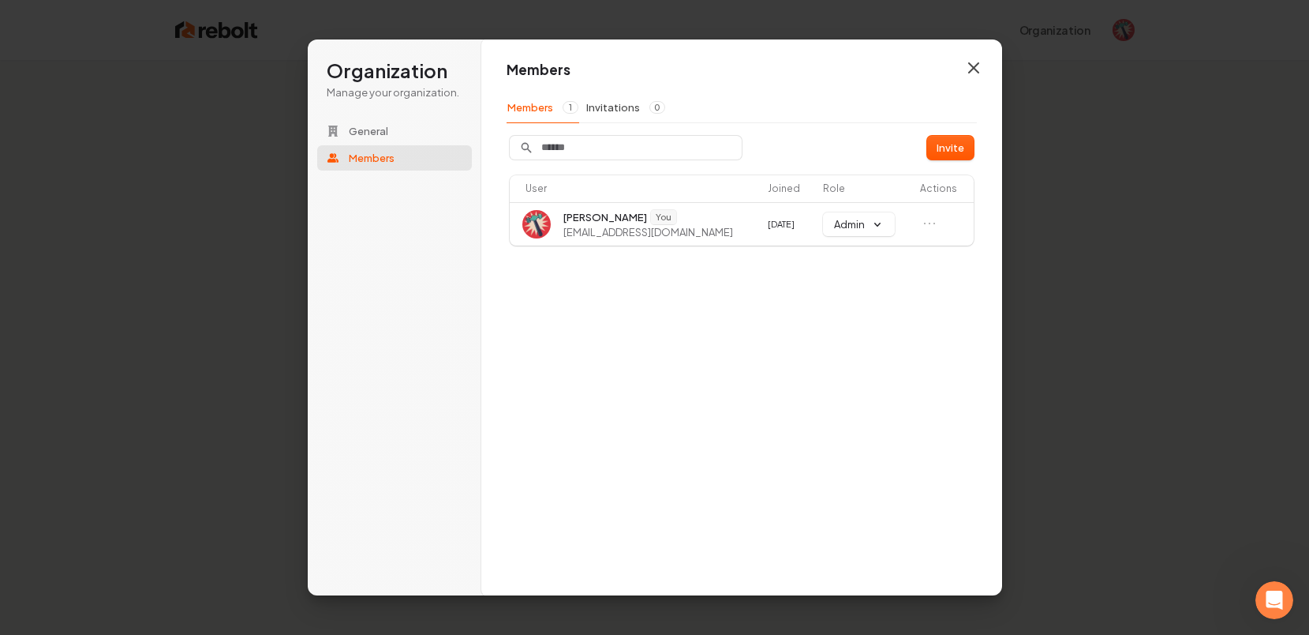
click at [975, 64] on icon "button" at bounding box center [974, 67] width 19 height 19
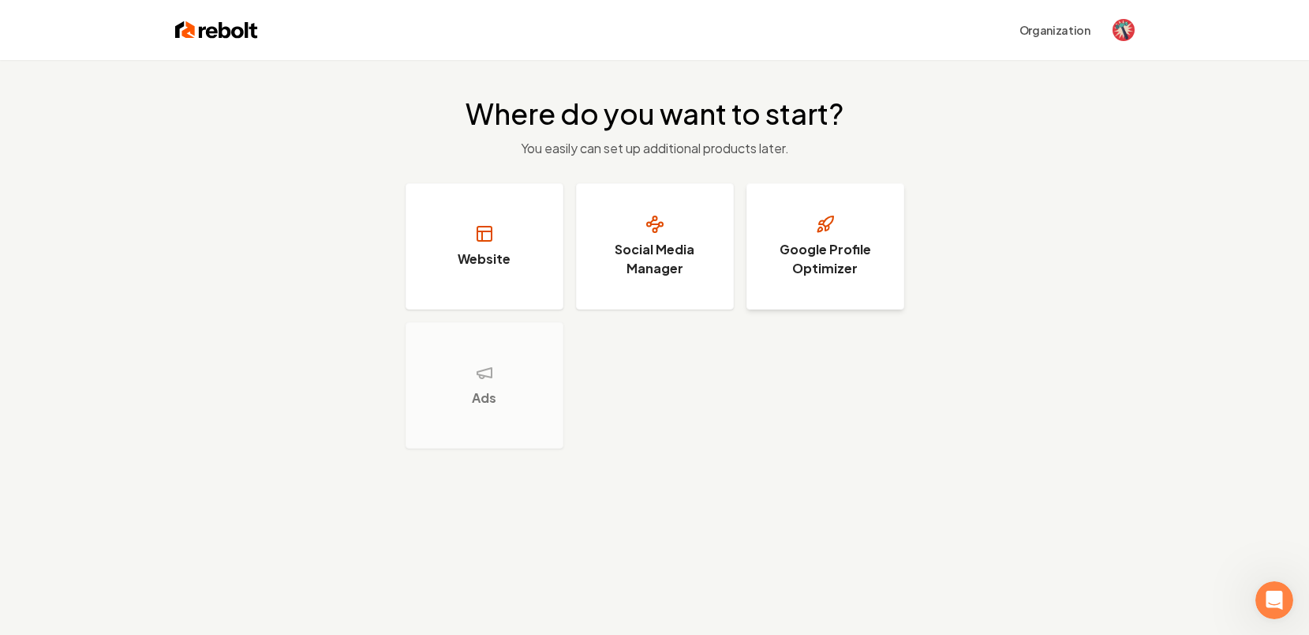
click at [794, 281] on button "Google Profile Optimizer" at bounding box center [826, 246] width 158 height 126
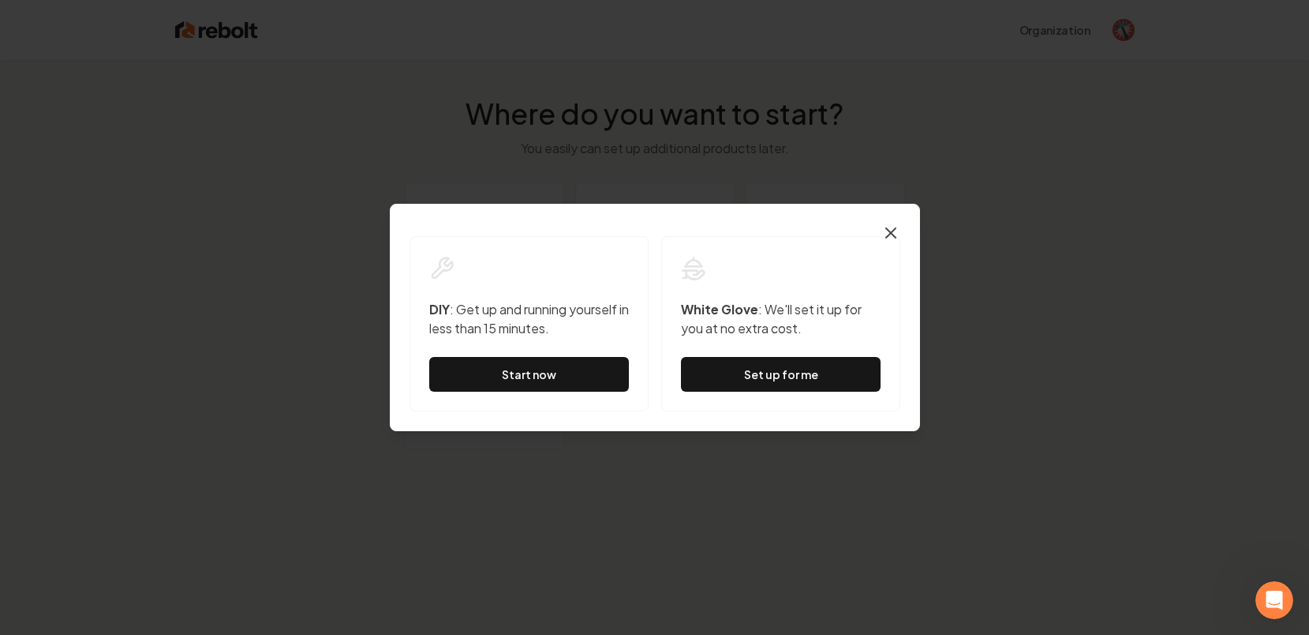
click at [887, 232] on icon "button" at bounding box center [891, 232] width 19 height 19
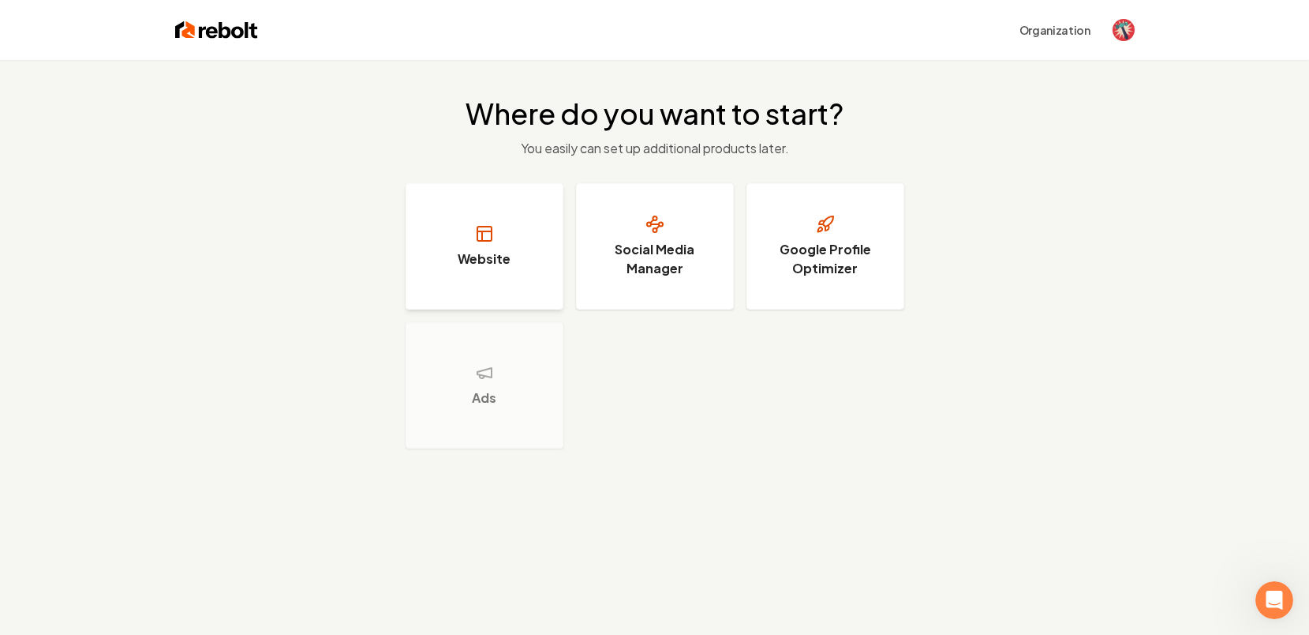
click at [440, 263] on button "Website" at bounding box center [485, 246] width 158 height 126
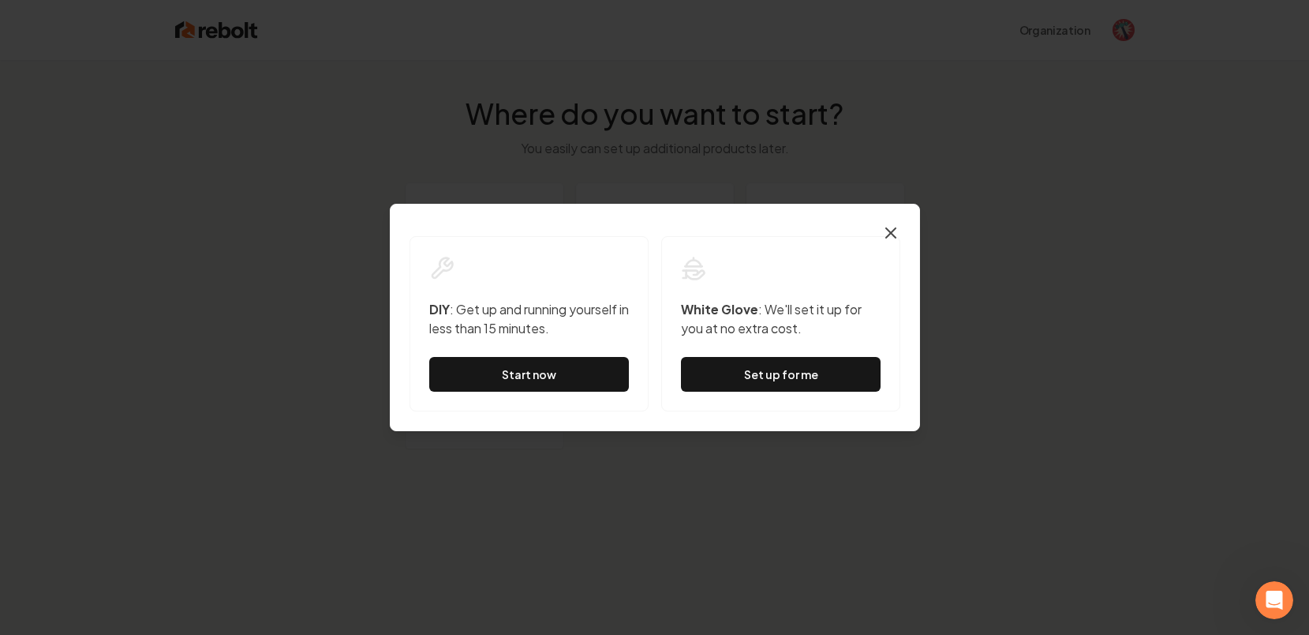
click at [886, 232] on icon "button" at bounding box center [891, 232] width 19 height 19
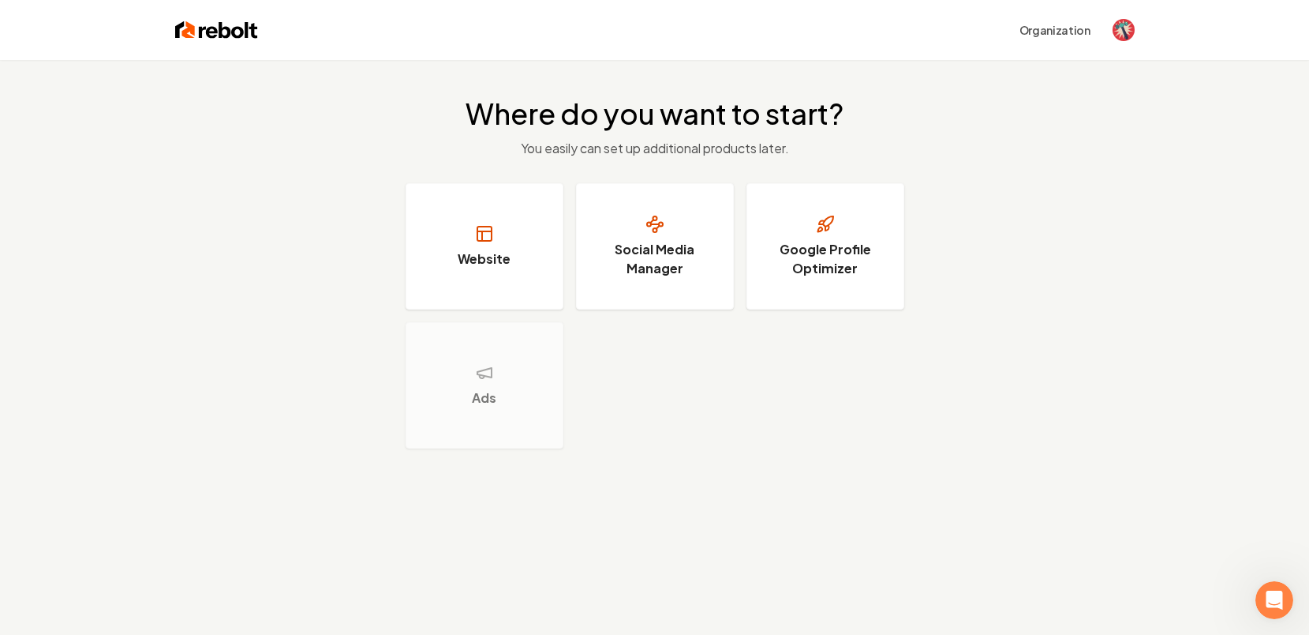
click at [232, 39] on img at bounding box center [216, 30] width 83 height 22
click at [233, 32] on img at bounding box center [216, 30] width 83 height 22
click at [230, 37] on img at bounding box center [216, 30] width 83 height 22
click at [230, 31] on img at bounding box center [216, 30] width 83 height 22
click at [1174, 125] on div "Where do you want to start? You easily can set up additional products later. We…" at bounding box center [654, 273] width 1309 height 426
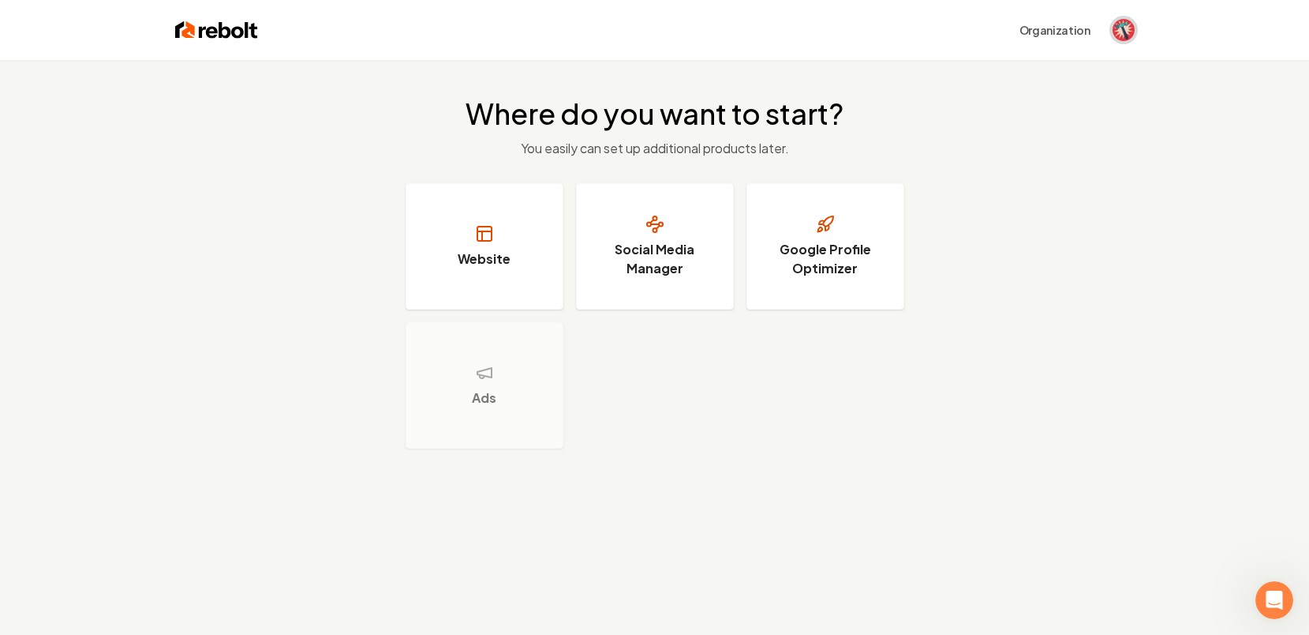
click at [1123, 25] on img "Open user button" at bounding box center [1124, 30] width 22 height 22
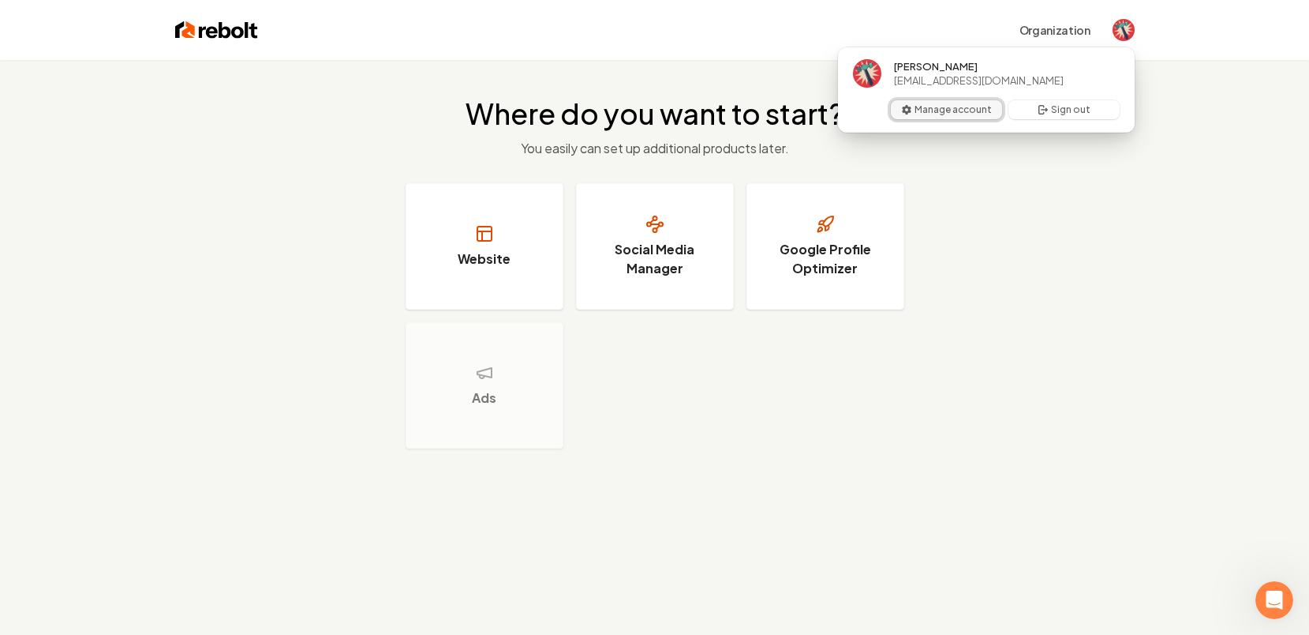
click at [952, 111] on button "Manage account" at bounding box center [946, 109] width 111 height 19
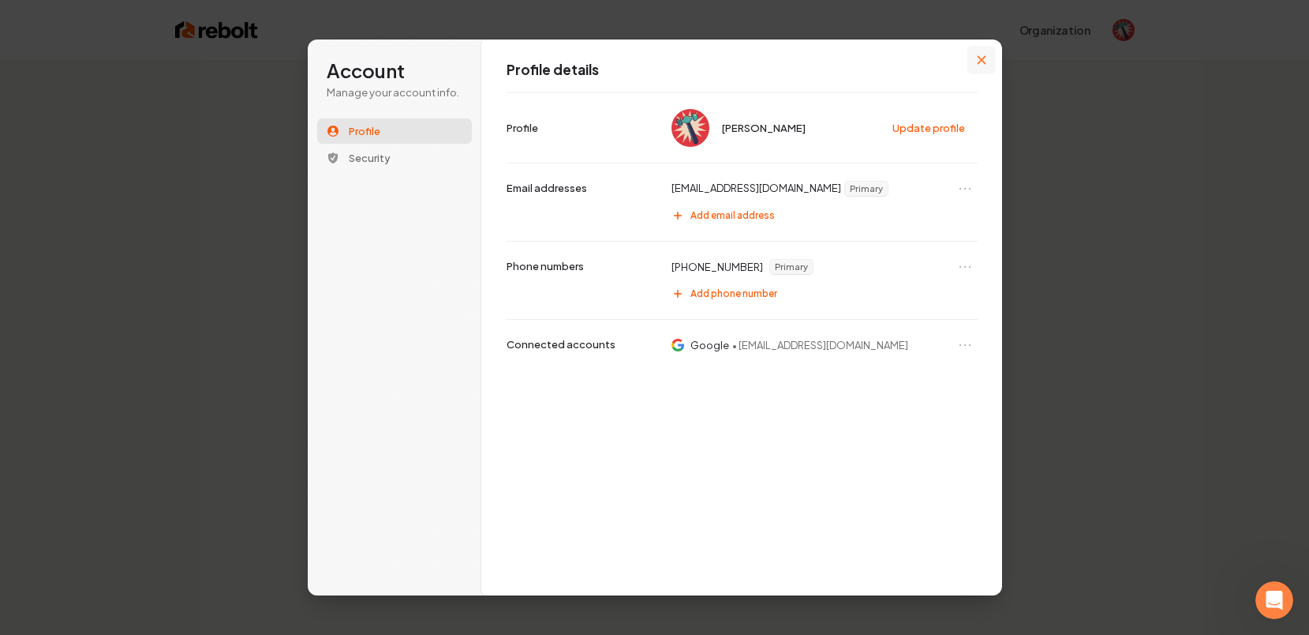
click at [987, 60] on button "Close modal" at bounding box center [982, 60] width 28 height 28
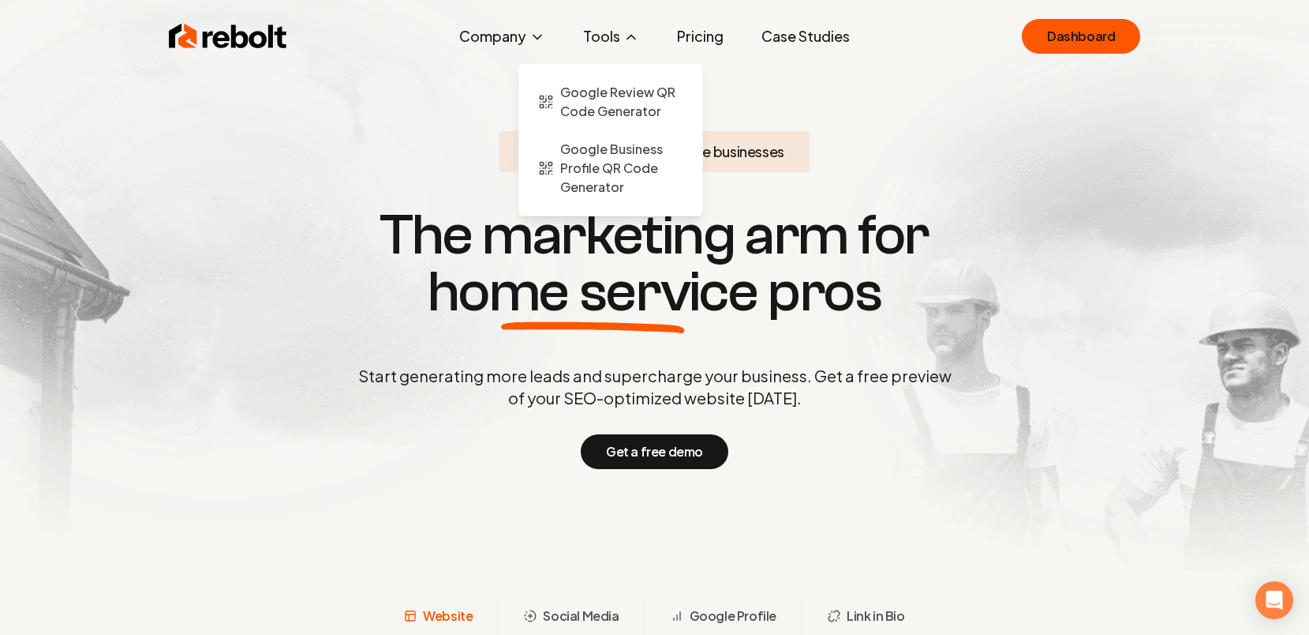
click at [612, 40] on button "Tools" at bounding box center [611, 37] width 81 height 32
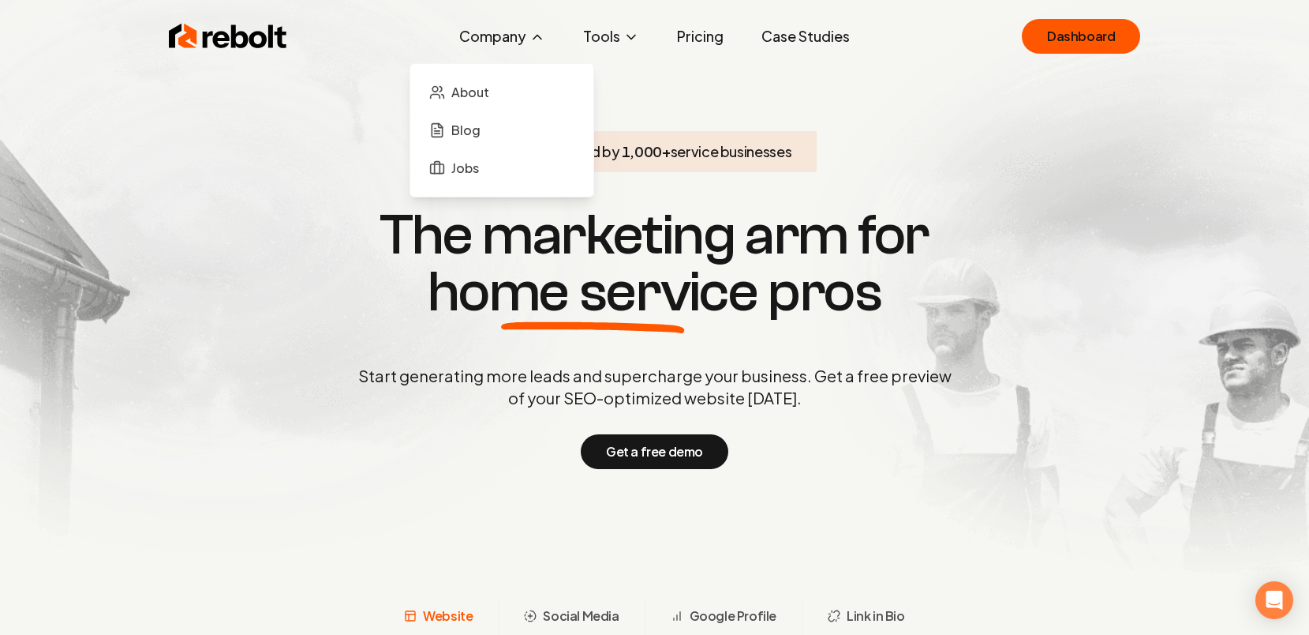
click at [502, 32] on button "Company" at bounding box center [502, 37] width 111 height 32
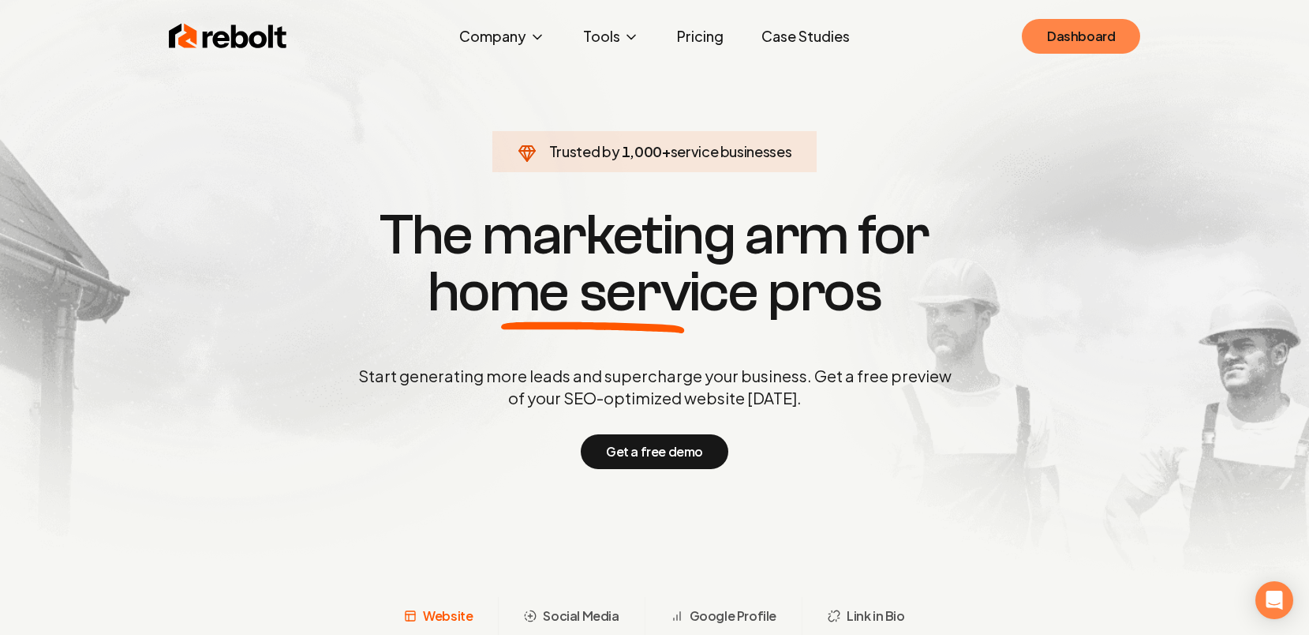
click at [1059, 37] on link "Dashboard" at bounding box center [1081, 36] width 118 height 35
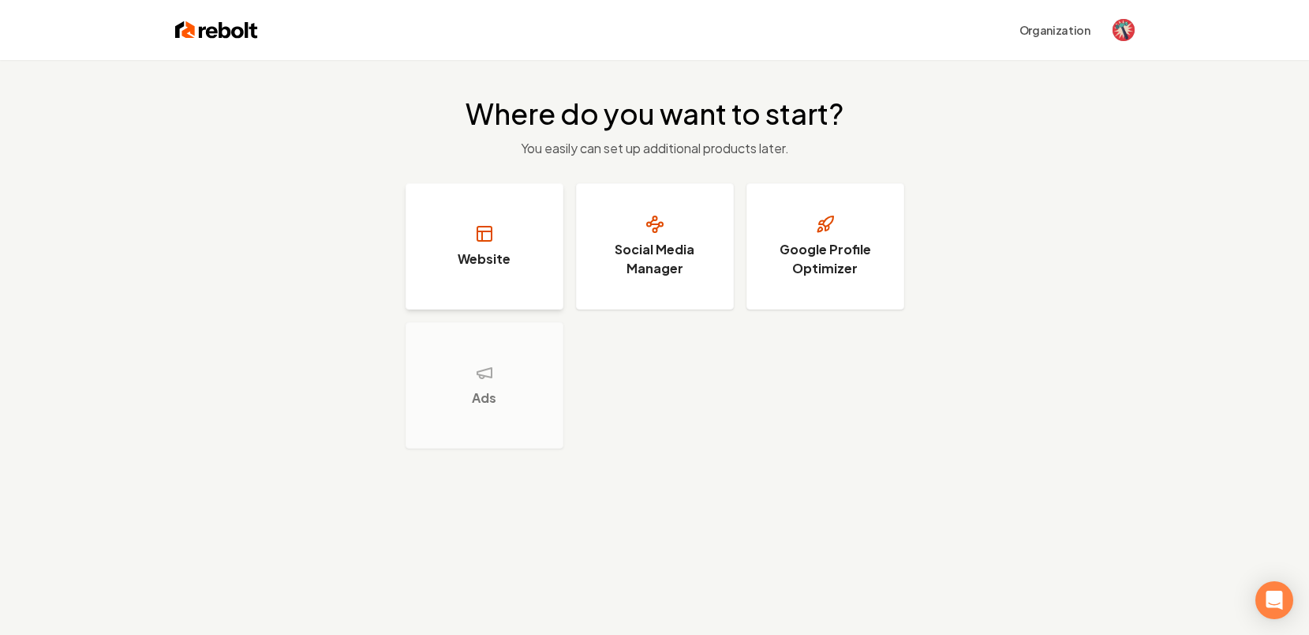
click at [503, 268] on button "Website" at bounding box center [485, 246] width 158 height 126
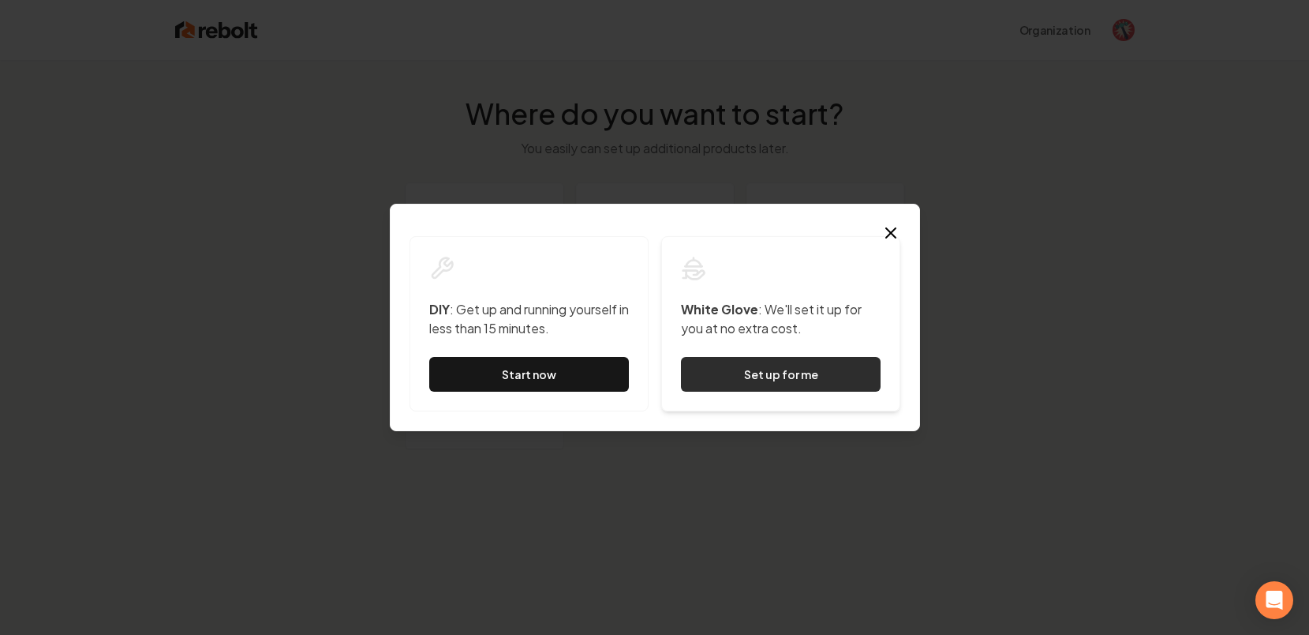
click at [745, 376] on button "Set up for me" at bounding box center [781, 374] width 200 height 35
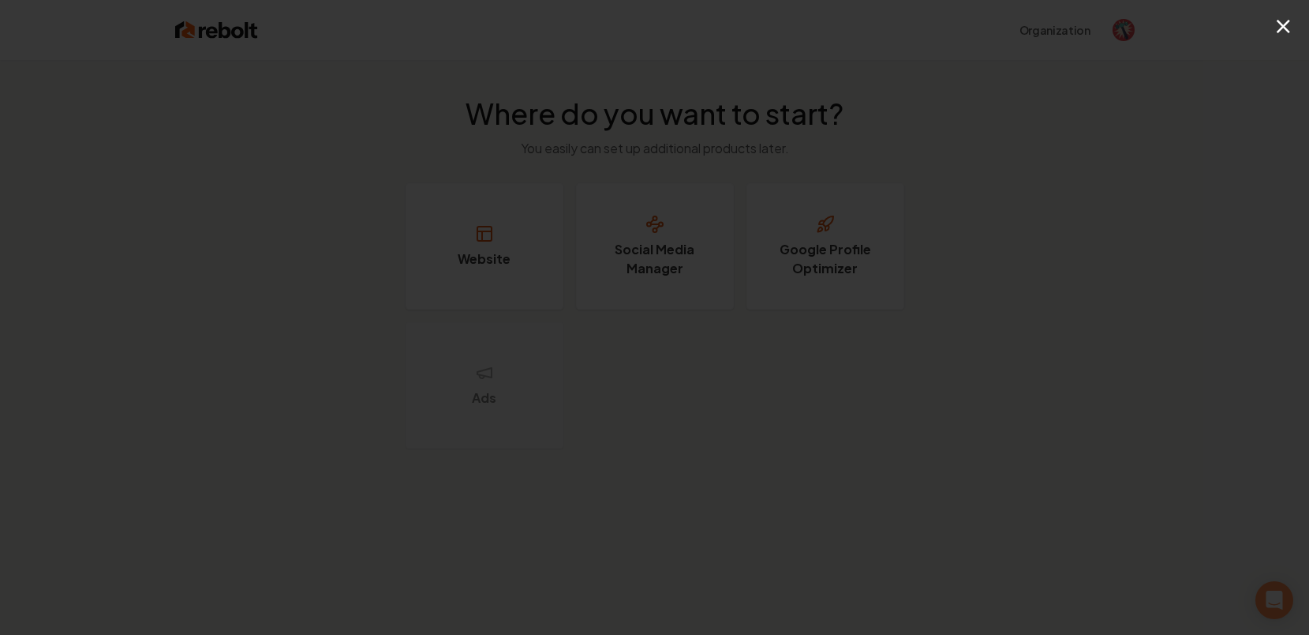
click at [1284, 27] on button "×" at bounding box center [1284, 26] width 20 height 36
